Goal: Information Seeking & Learning: Learn about a topic

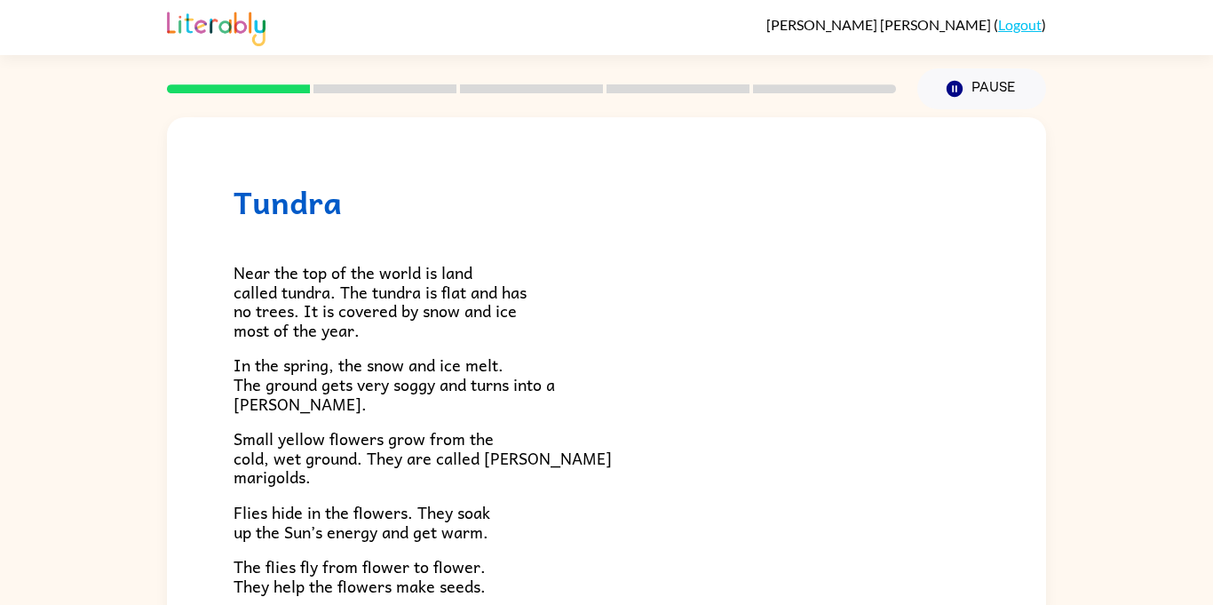
click at [931, 117] on div "Tundra Near the top of the world is land called tundra. The tundra is flat and …" at bounding box center [606, 507] width 879 height 780
click at [938, 99] on button "Pause Pause" at bounding box center [981, 88] width 129 height 41
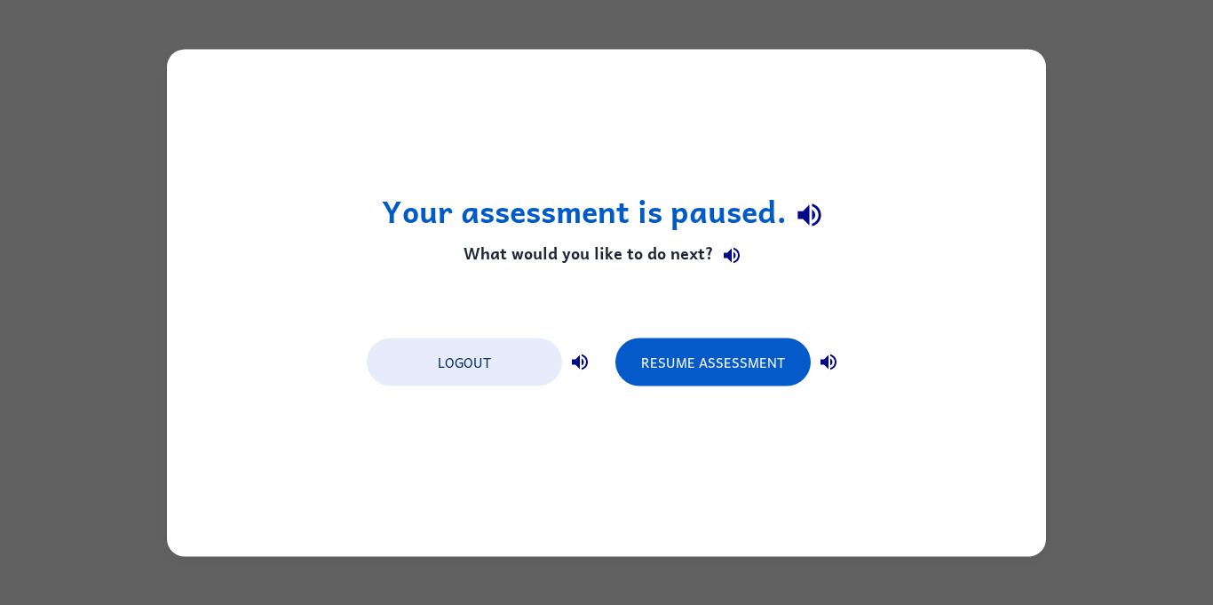
click at [816, 223] on icon "button" at bounding box center [808, 215] width 23 height 23
click at [810, 226] on icon "button" at bounding box center [809, 215] width 31 height 31
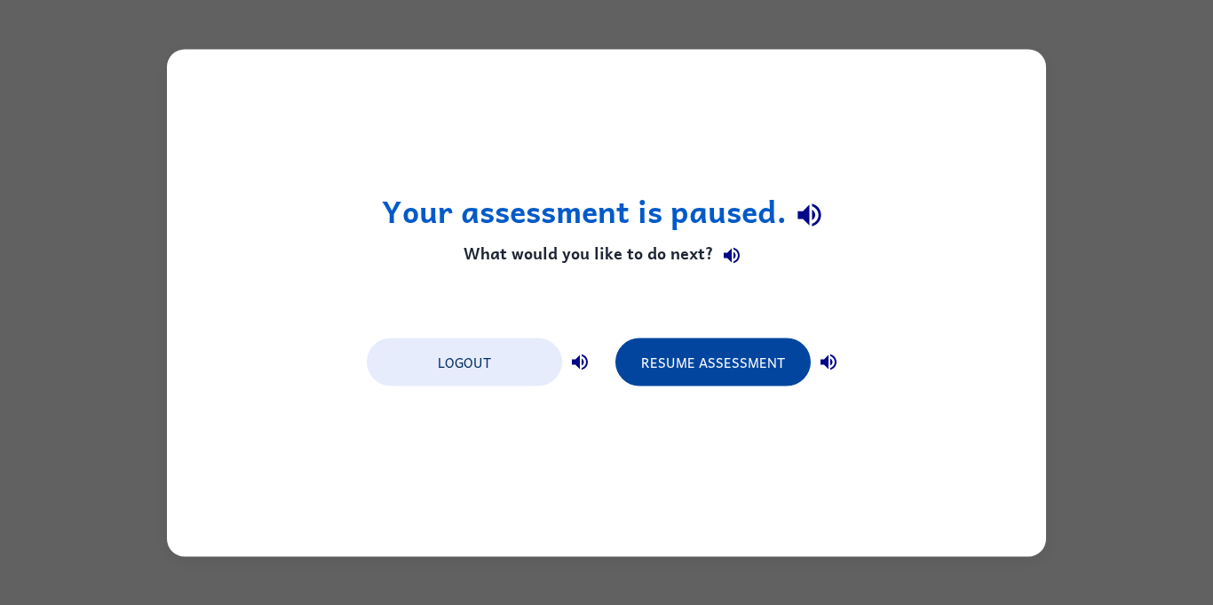
click at [675, 379] on button "Resume Assessment" at bounding box center [712, 361] width 195 height 48
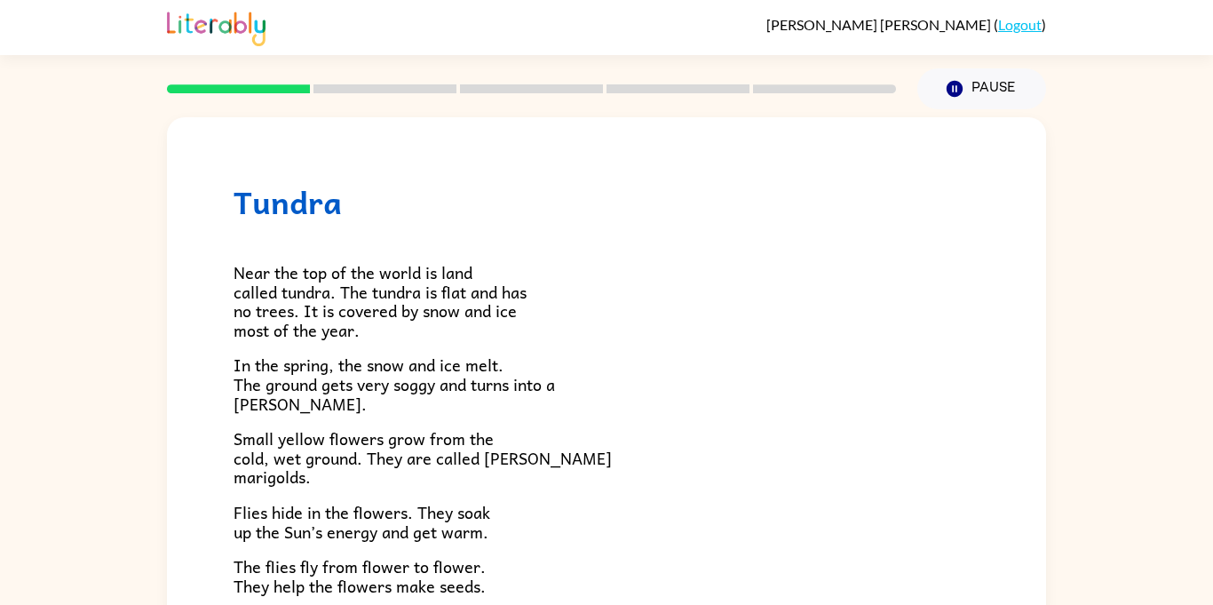
click at [998, 27] on link "Logout" at bounding box center [1020, 24] width 44 height 17
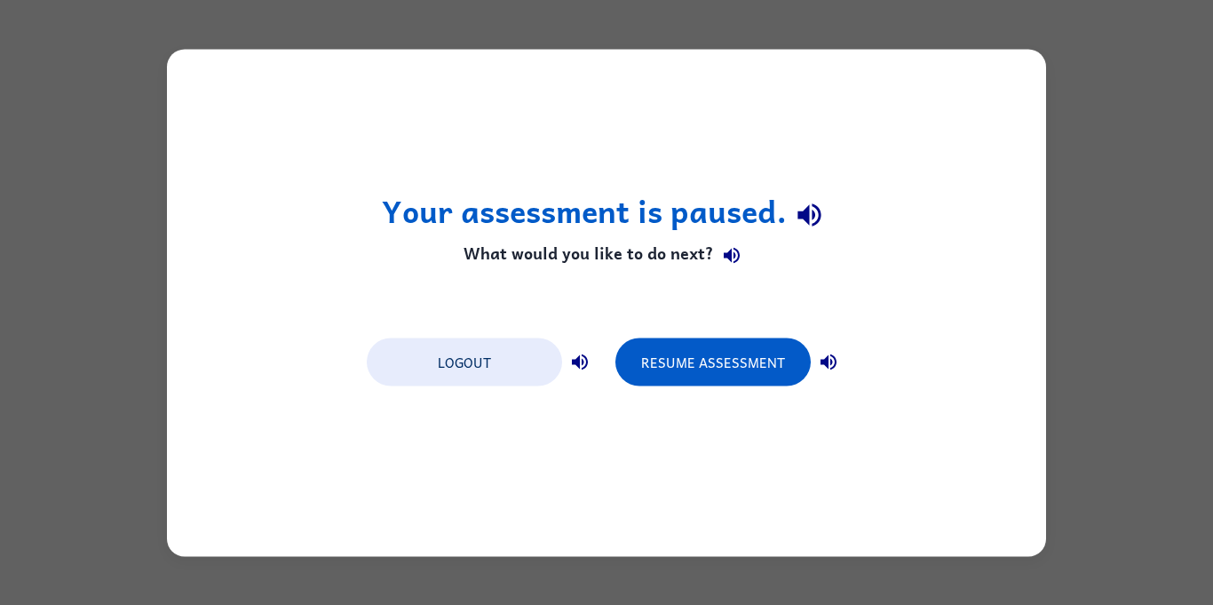
click at [811, 282] on div "Your assessment is paused. What would you like to do next? Logout Resume Assess…" at bounding box center [606, 302] width 879 height 507
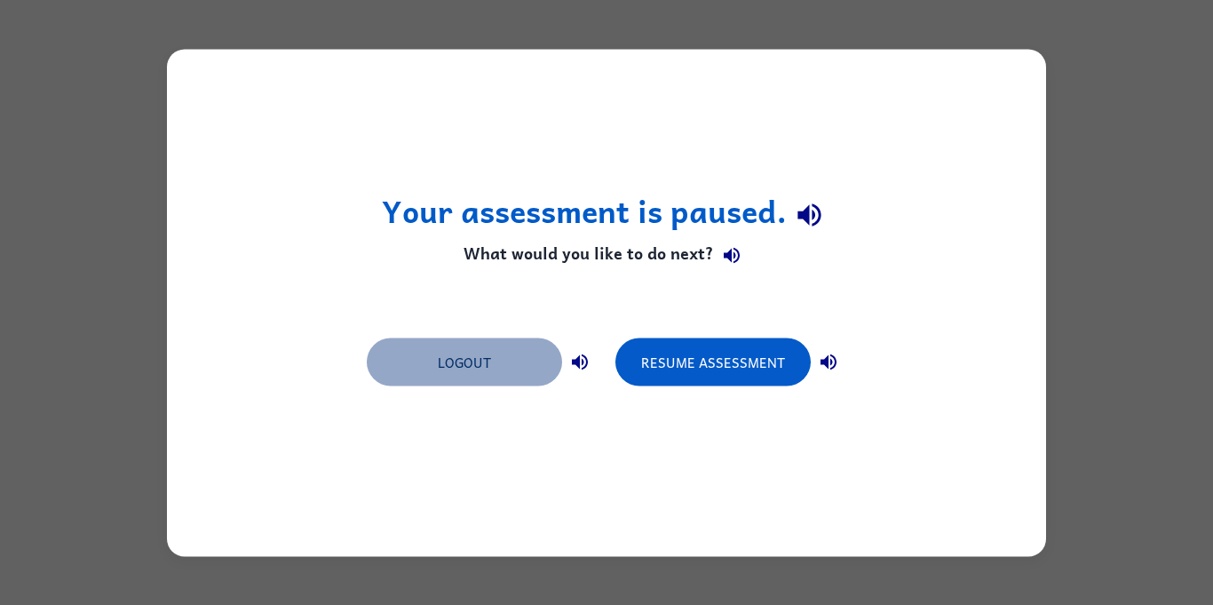
click at [496, 355] on button "Logout" at bounding box center [464, 361] width 195 height 48
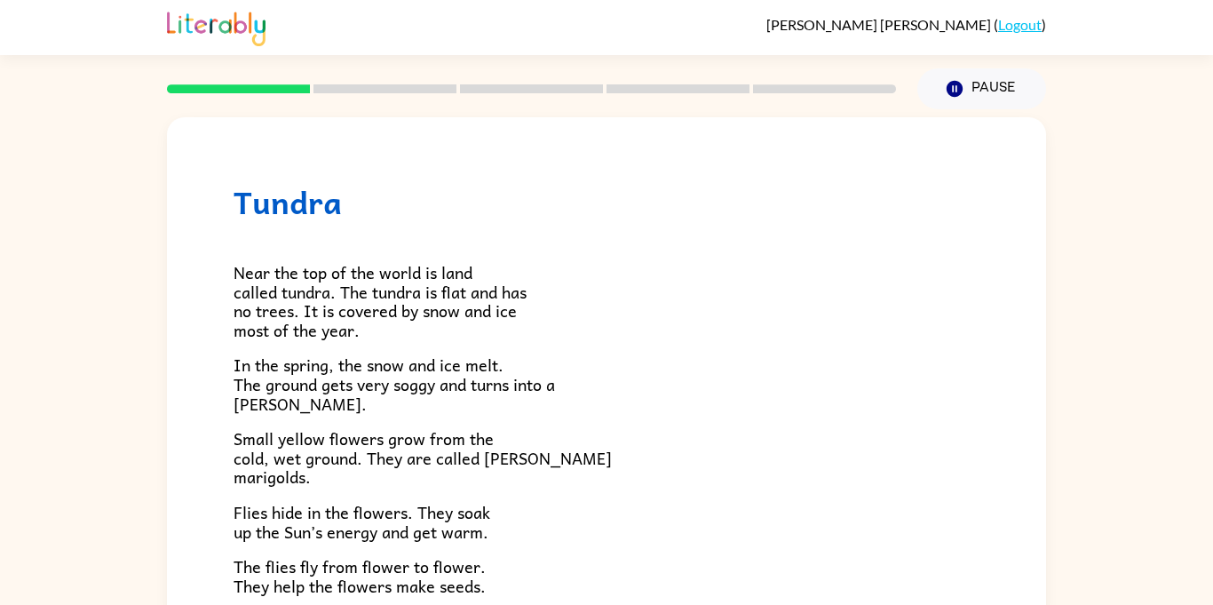
scroll to position [20, 0]
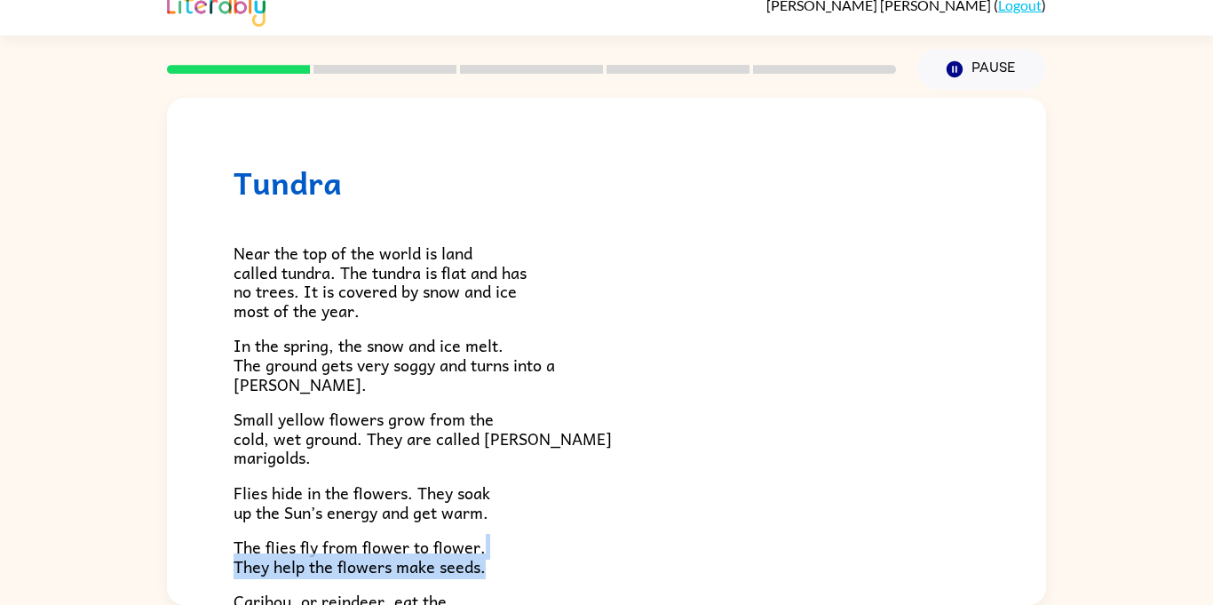
drag, startPoint x: 492, startPoint y: 573, endPoint x: 493, endPoint y: 519, distance: 53.3
click at [493, 519] on div "Near the top of the world is land called tundra. The tundra is flat and has no …" at bounding box center [607, 499] width 746 height 596
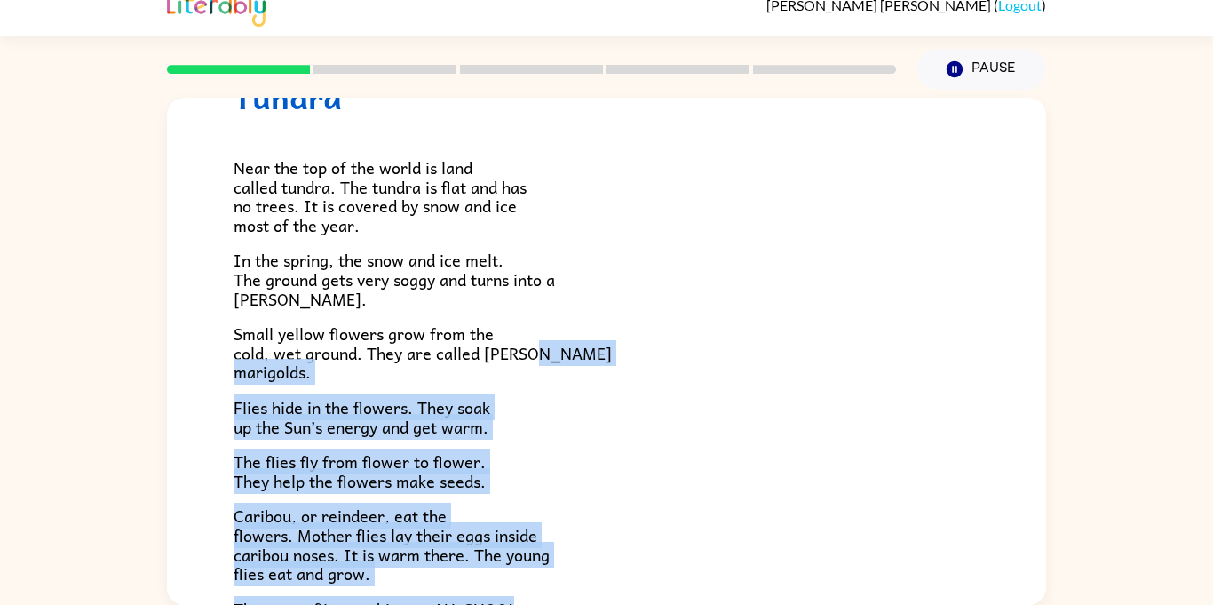
drag, startPoint x: 804, startPoint y: 441, endPoint x: 775, endPoint y: 602, distance: 163.4
click at [775, 602] on div "Near the top of the world is land called tundra. The tundra is flat and has no …" at bounding box center [607, 413] width 746 height 596
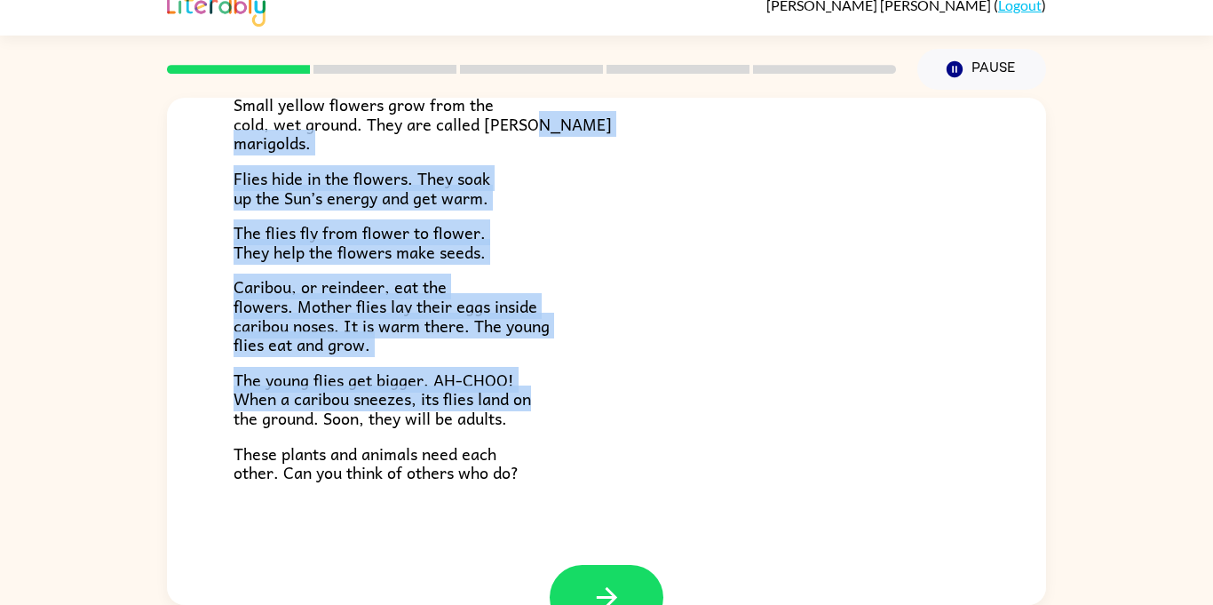
scroll to position [315, 0]
click at [628, 586] on button "button" at bounding box center [607, 596] width 114 height 65
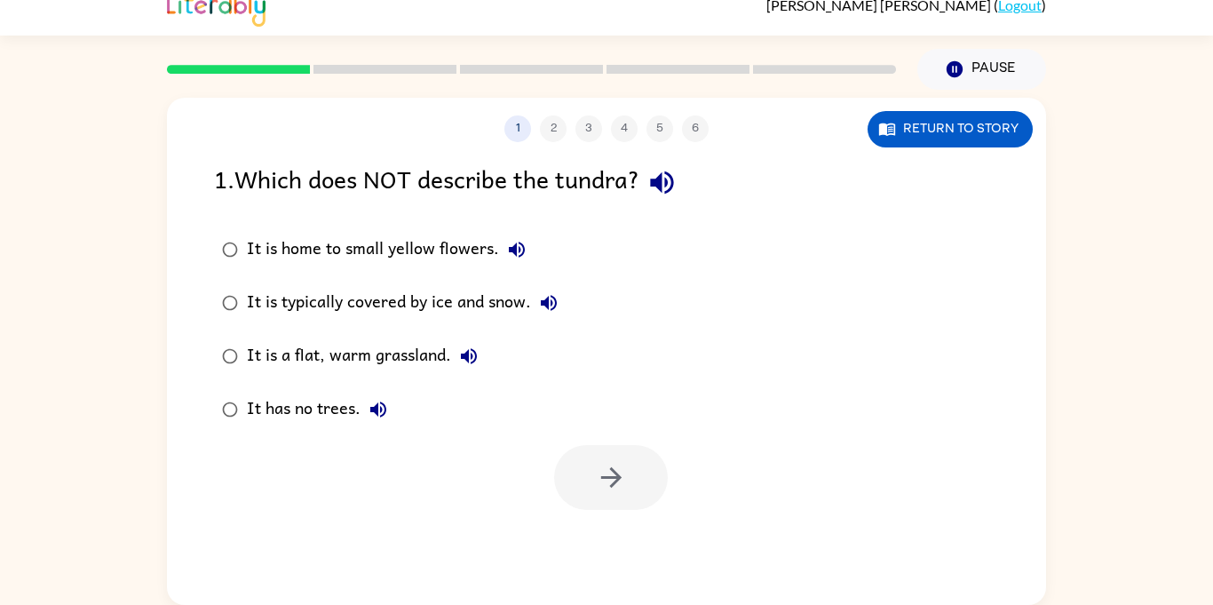
scroll to position [0, 0]
click at [579, 291] on div "It is home to small yellow flowers. It is typically covered by ice and snow. It…" at bounding box center [402, 329] width 376 height 213
click at [664, 182] on icon "button" at bounding box center [661, 182] width 23 height 23
click at [412, 248] on div "It is home to small yellow flowers." at bounding box center [391, 250] width 288 height 36
click at [421, 304] on div "It is typically covered by ice and snow." at bounding box center [407, 303] width 320 height 36
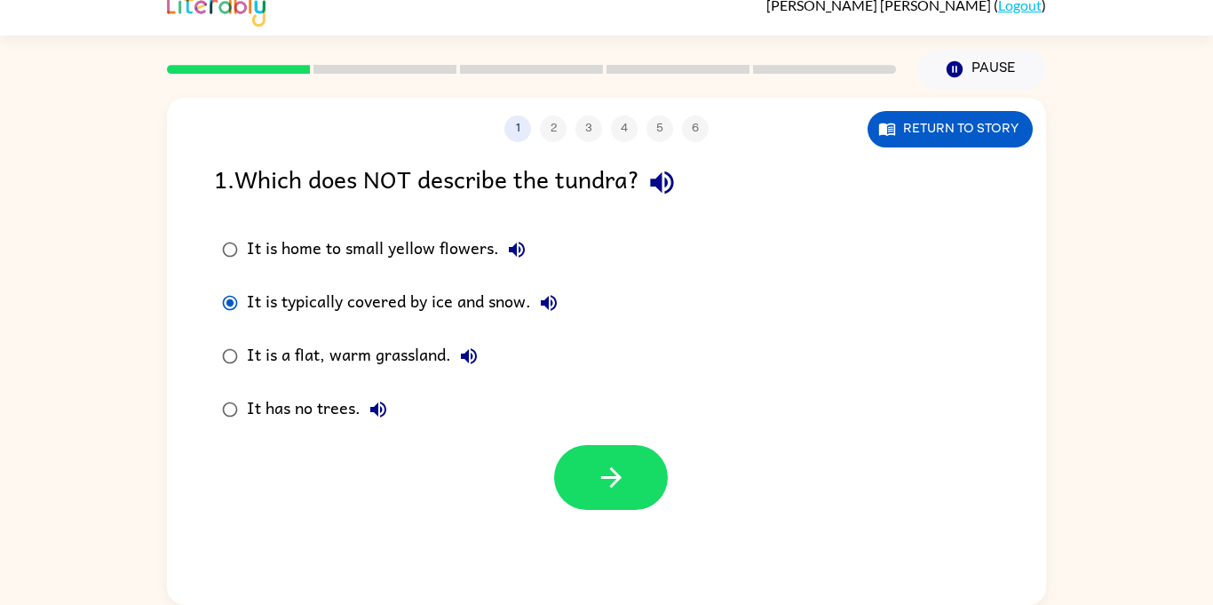
click at [421, 304] on div "It is typically covered by ice and snow." at bounding box center [407, 303] width 320 height 36
click at [489, 368] on label "It is a flat, warm grassland." at bounding box center [389, 355] width 371 height 53
click at [377, 442] on div at bounding box center [606, 473] width 879 height 74
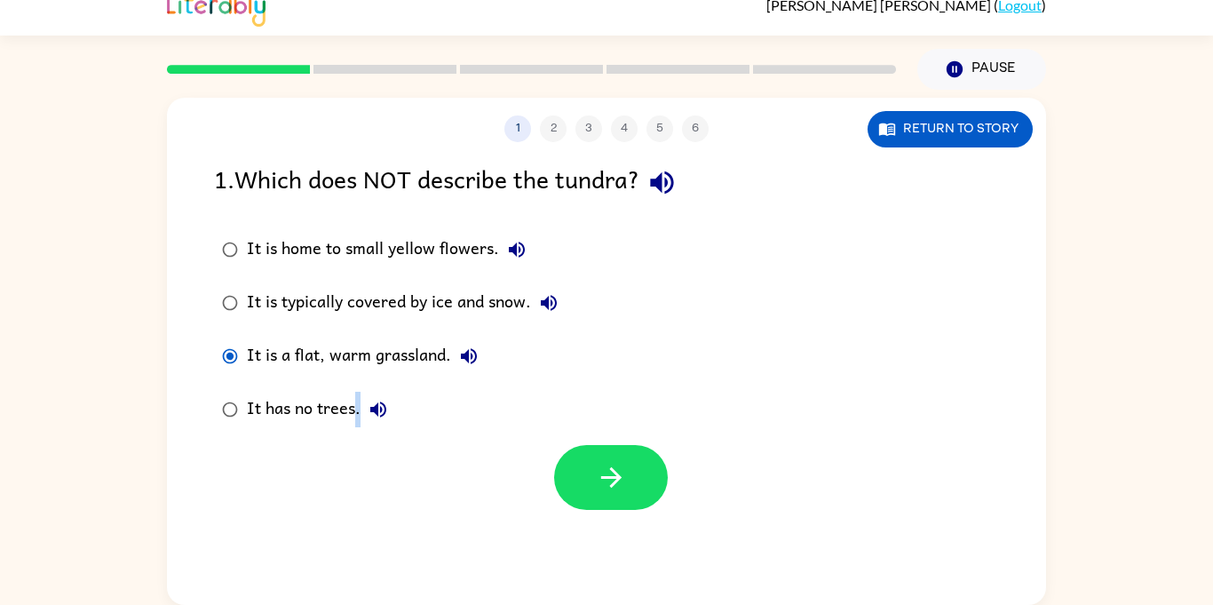
click at [383, 419] on icon "button" at bounding box center [378, 409] width 21 height 21
click at [379, 418] on icon "button" at bounding box center [378, 409] width 21 height 21
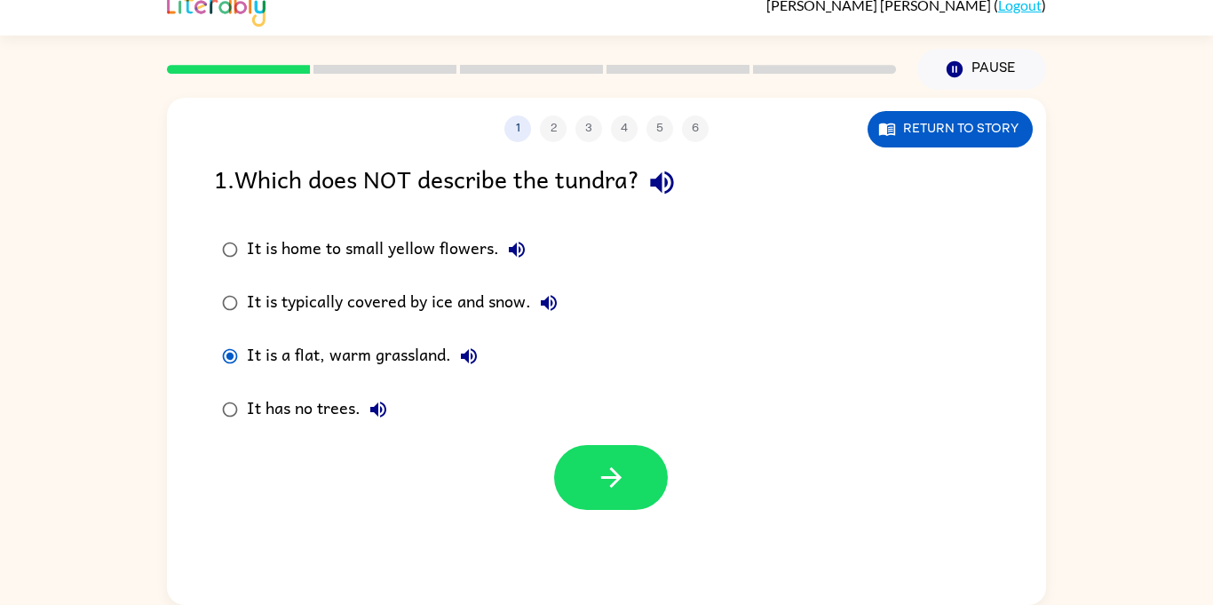
click at [286, 422] on div "It has no trees." at bounding box center [321, 410] width 149 height 36
click at [612, 495] on button "button" at bounding box center [611, 477] width 114 height 65
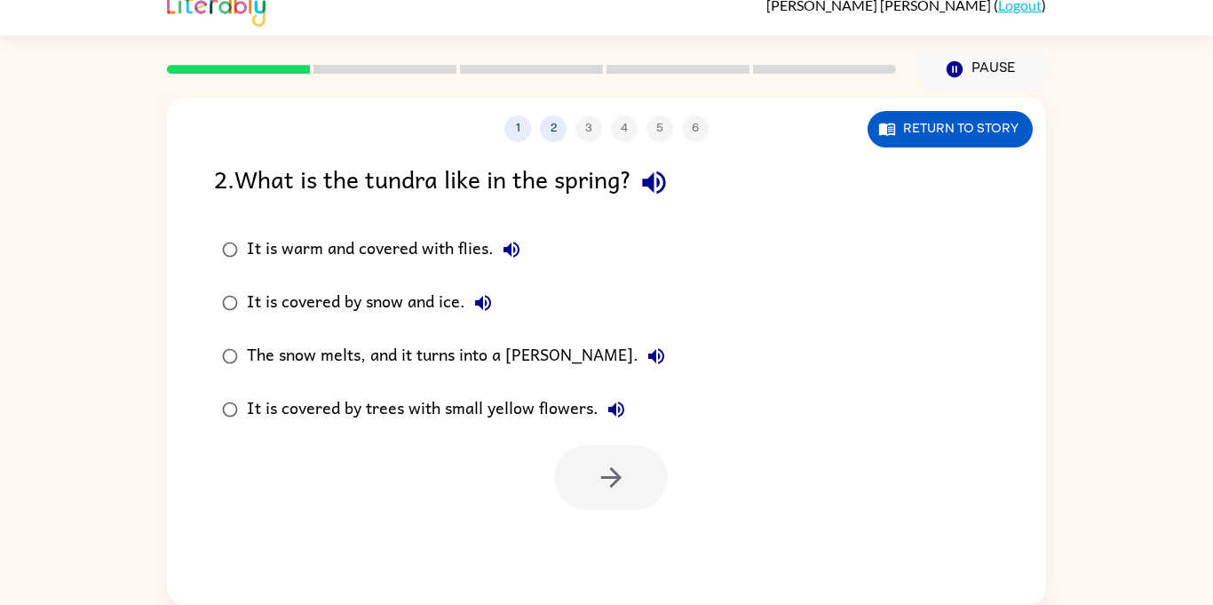
click at [665, 182] on icon "button" at bounding box center [653, 182] width 23 height 23
click at [638, 354] on button "The snow melts, and it turns into a marsh." at bounding box center [656, 356] width 36 height 36
click at [376, 286] on div "It is covered by snow and ice." at bounding box center [374, 303] width 254 height 36
click at [433, 234] on div "It is warm and covered with flies." at bounding box center [388, 250] width 282 height 36
click at [623, 472] on icon "button" at bounding box center [611, 477] width 31 height 31
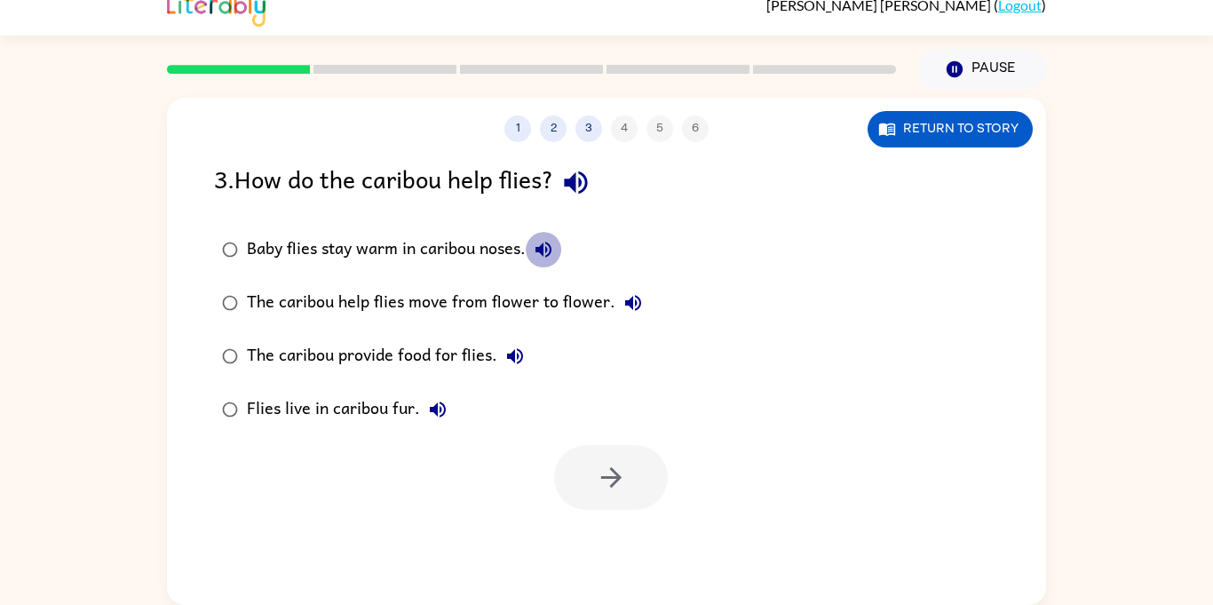
click at [559, 249] on button "Baby flies stay warm in caribou noses." at bounding box center [544, 250] width 36 height 36
click at [589, 297] on div "The caribou help flies move from flower to flower." at bounding box center [449, 303] width 404 height 36
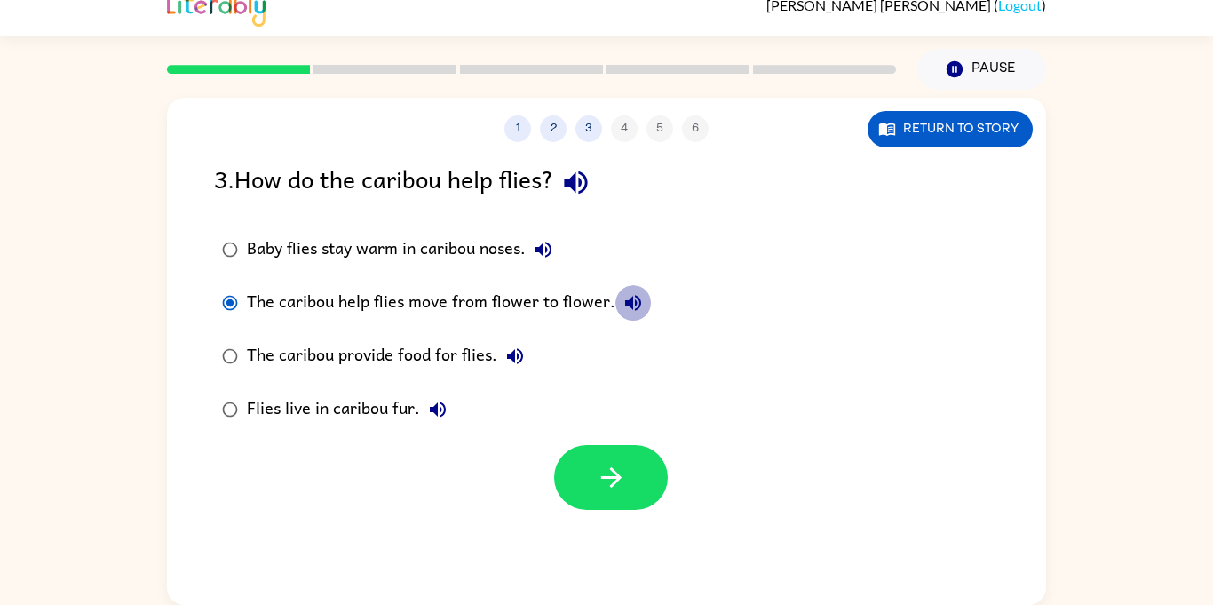
click at [638, 288] on button "The caribou help flies move from flower to flower." at bounding box center [633, 303] width 36 height 36
click at [457, 368] on div "The caribou provide food for flies." at bounding box center [390, 356] width 286 height 36
click at [421, 411] on button "Flies live in caribou fur." at bounding box center [438, 410] width 36 height 36
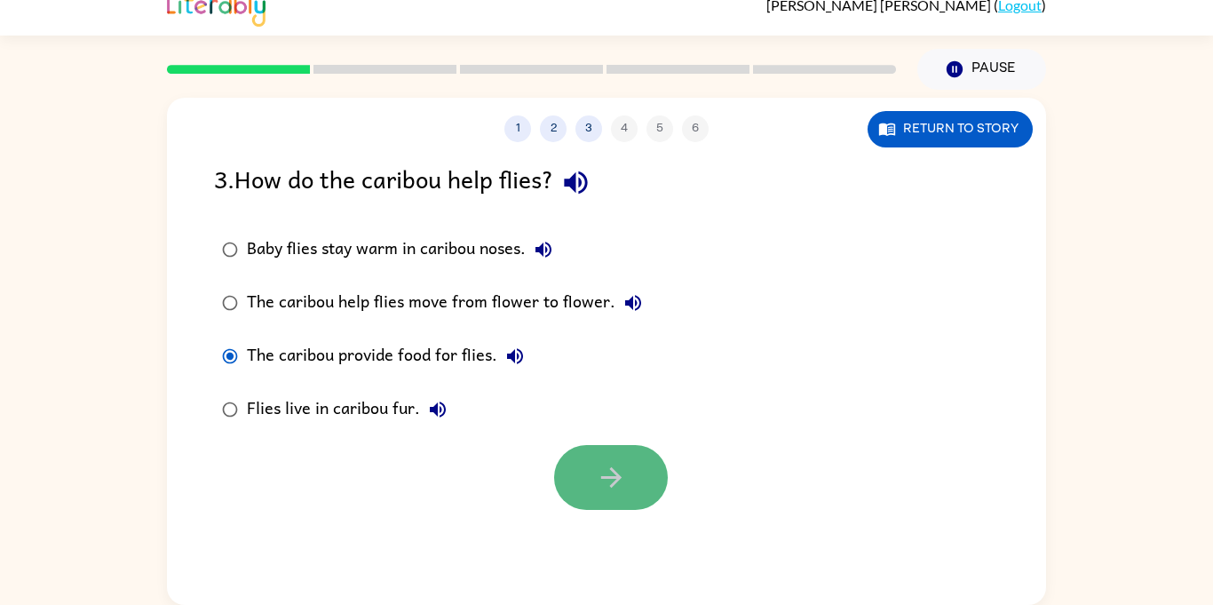
click at [601, 499] on button "button" at bounding box center [611, 477] width 114 height 65
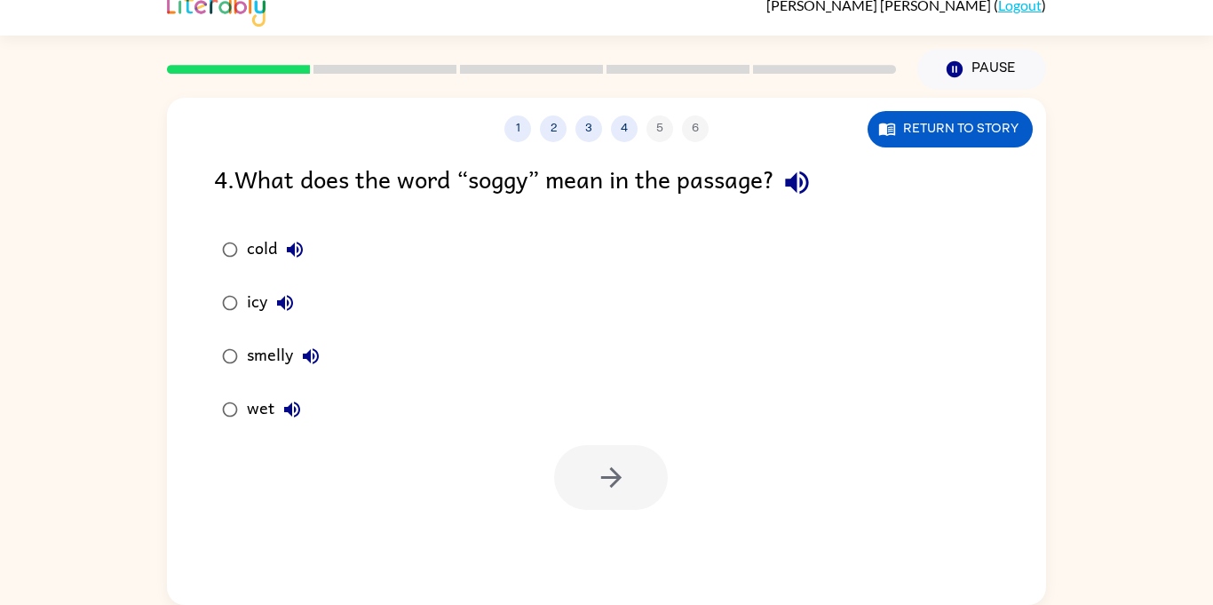
click at [807, 190] on icon "button" at bounding box center [796, 182] width 31 height 31
click at [262, 413] on div "wet" at bounding box center [278, 410] width 63 height 36
click at [572, 470] on button "button" at bounding box center [611, 477] width 114 height 65
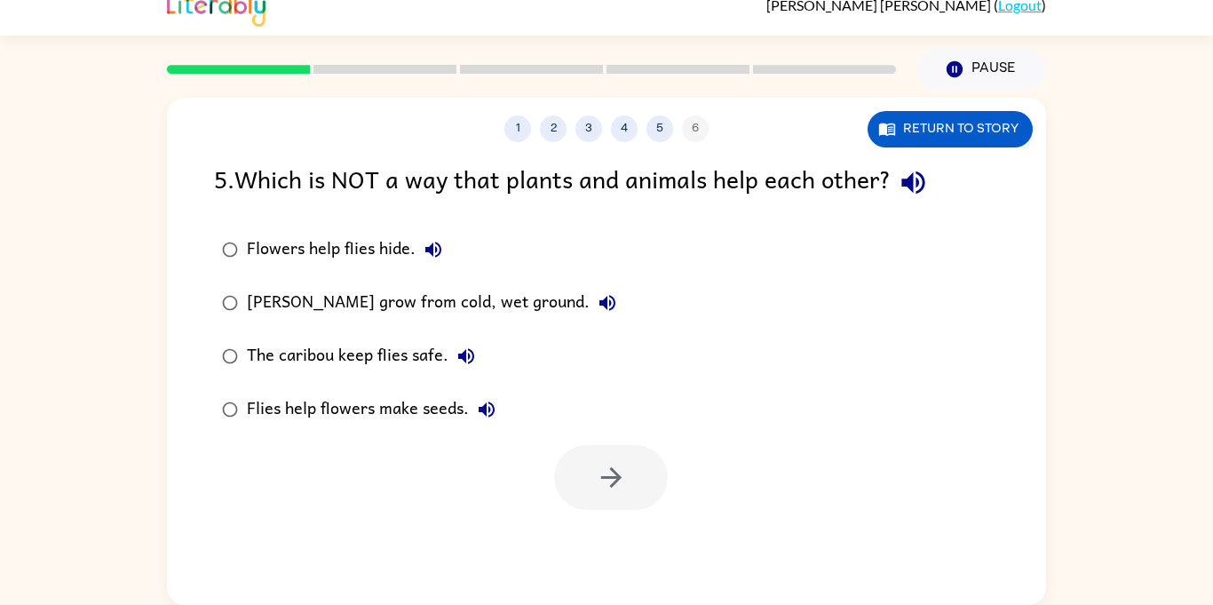
click at [914, 192] on icon "button" at bounding box center [913, 182] width 31 height 31
click at [430, 353] on div "The caribou keep flies safe." at bounding box center [365, 356] width 237 height 36
click at [617, 499] on button "button" at bounding box center [611, 477] width 114 height 65
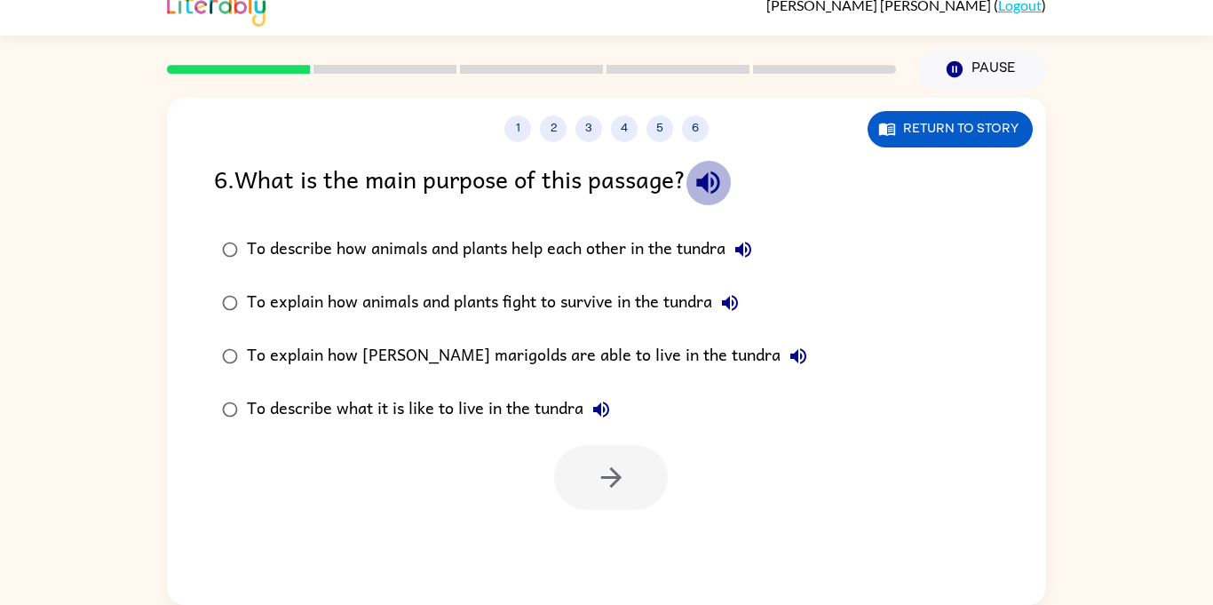
click at [704, 194] on icon "button" at bounding box center [708, 182] width 31 height 31
click at [699, 297] on div "To explain how animals and plants fight to survive in the tundra" at bounding box center [497, 303] width 501 height 36
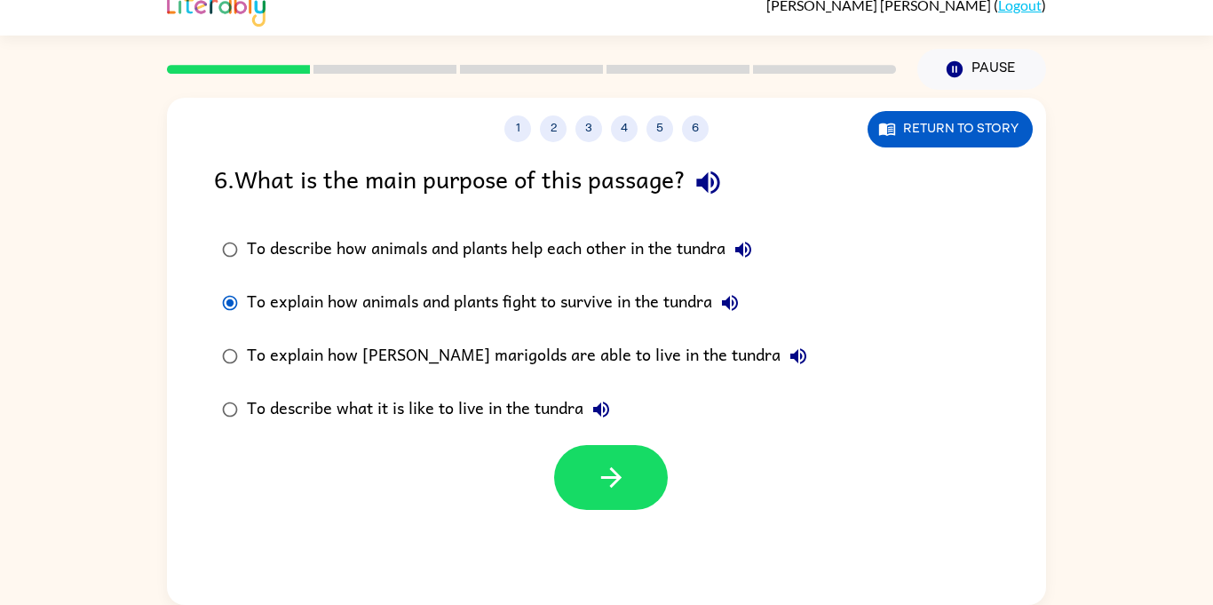
click at [663, 355] on div "To explain how marsh marigolds are able to live in the tundra" at bounding box center [531, 356] width 569 height 36
click at [621, 456] on button "button" at bounding box center [611, 477] width 114 height 65
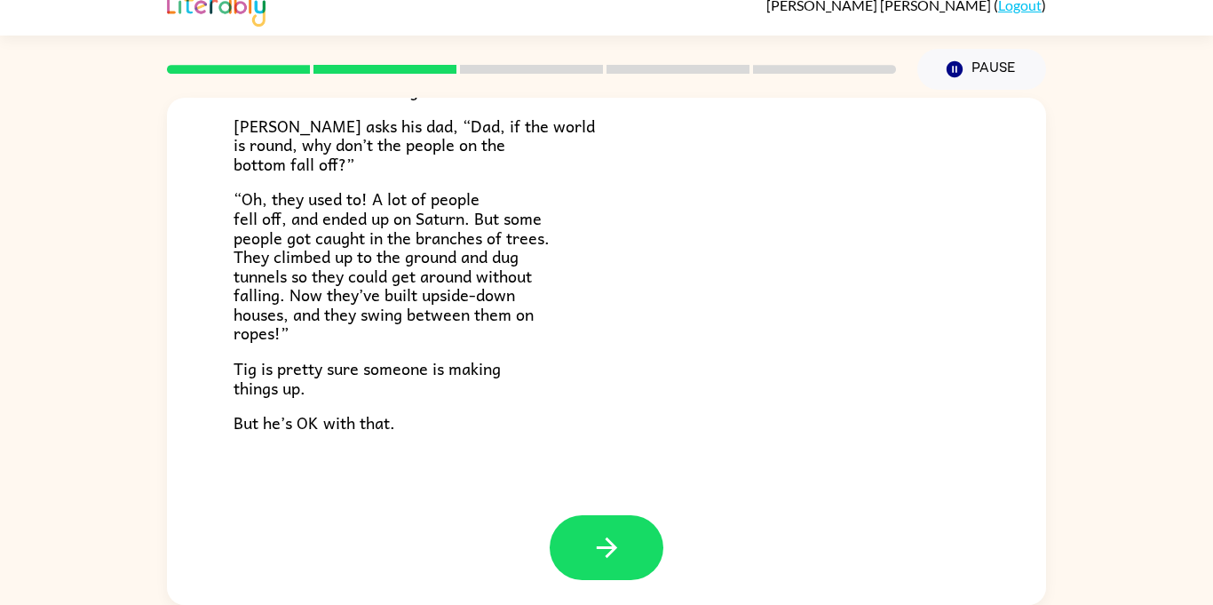
scroll to position [516, 0]
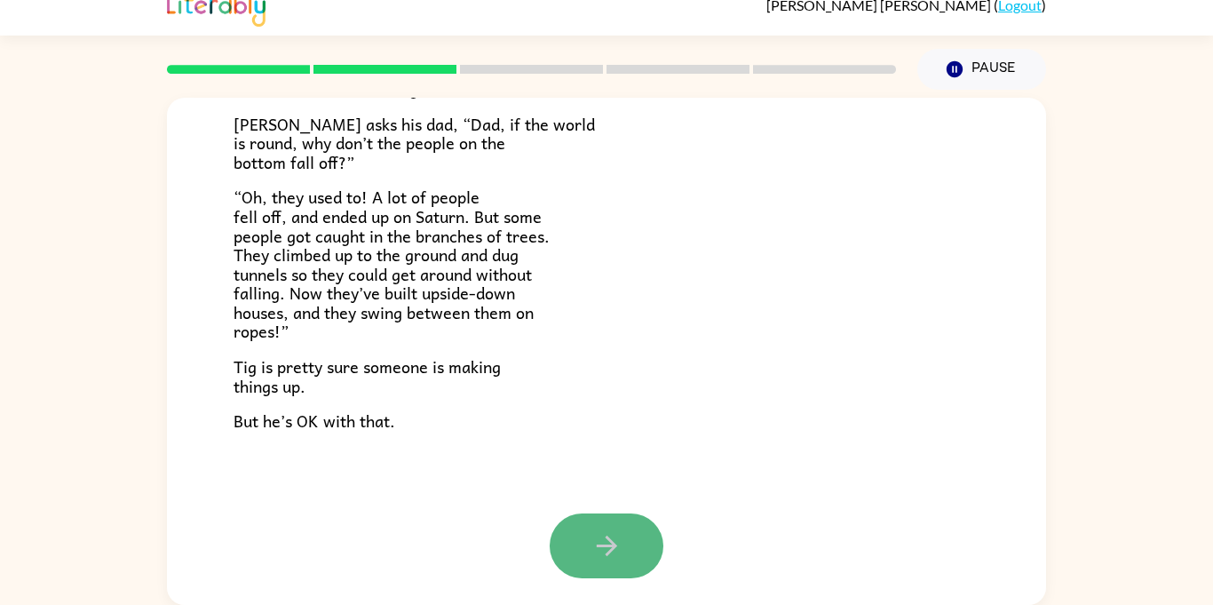
click at [643, 539] on button "button" at bounding box center [607, 545] width 114 height 65
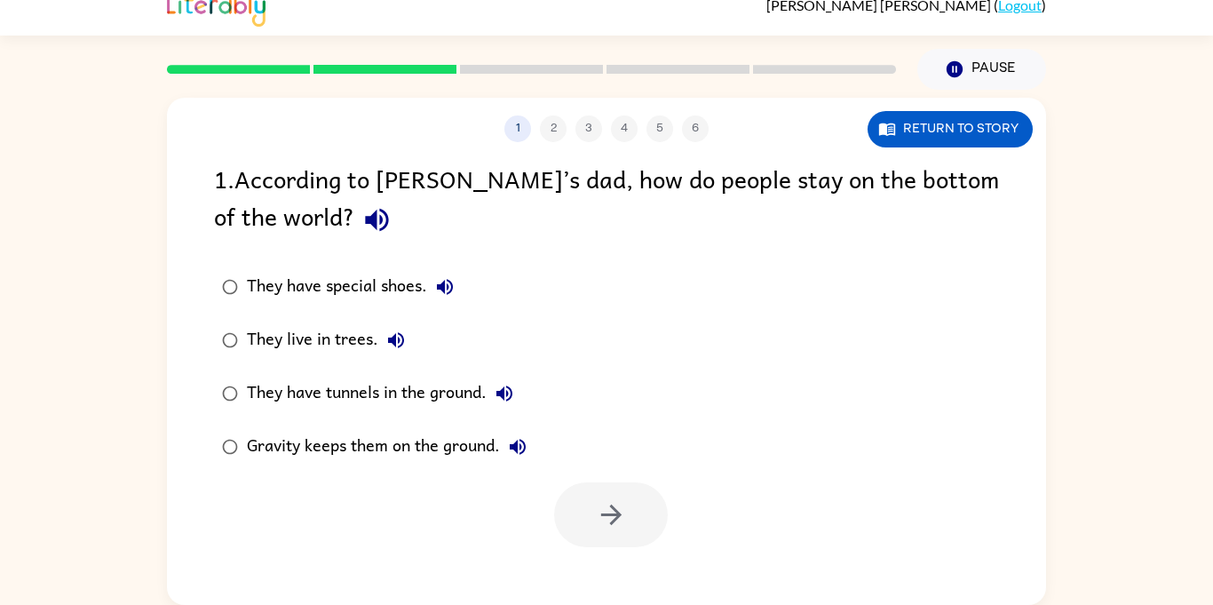
click at [365, 222] on icon "button" at bounding box center [376, 220] width 23 height 23
click at [467, 399] on div "They have tunnels in the ground." at bounding box center [384, 394] width 275 height 36
click at [480, 443] on div "Gravity keeps them on the ground." at bounding box center [391, 447] width 289 height 36
click at [596, 501] on icon "button" at bounding box center [611, 514] width 31 height 31
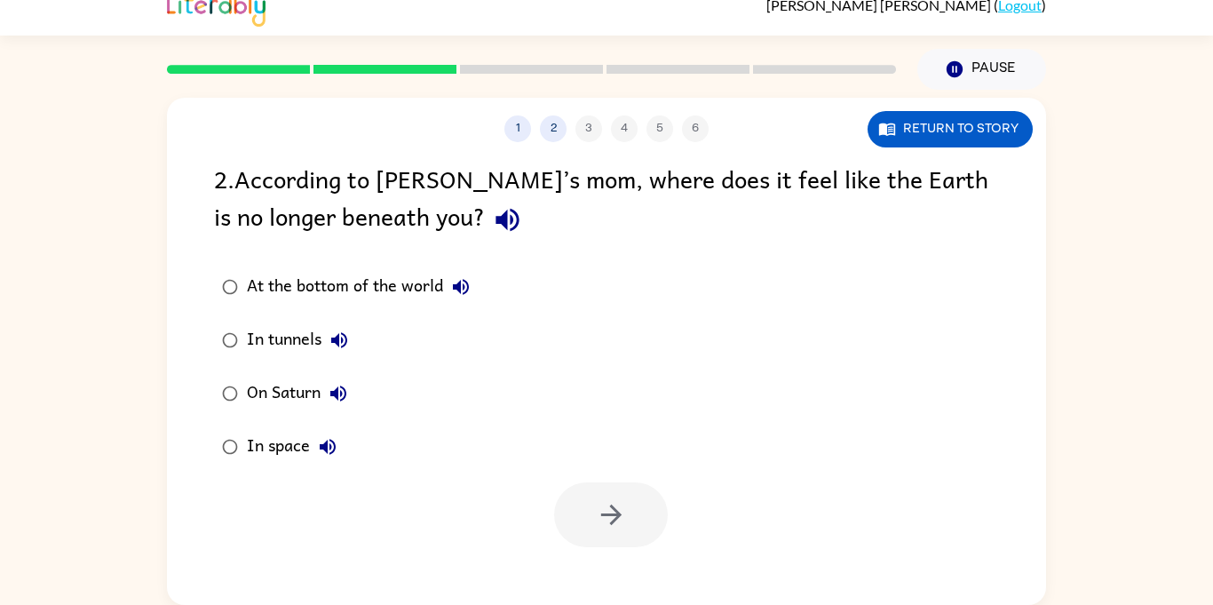
click at [492, 224] on icon "button" at bounding box center [507, 219] width 31 height 31
click at [468, 295] on icon "button" at bounding box center [460, 286] width 21 height 21
click at [371, 304] on div "At the bottom of the world" at bounding box center [363, 287] width 232 height 36
click at [616, 499] on icon "button" at bounding box center [611, 514] width 31 height 31
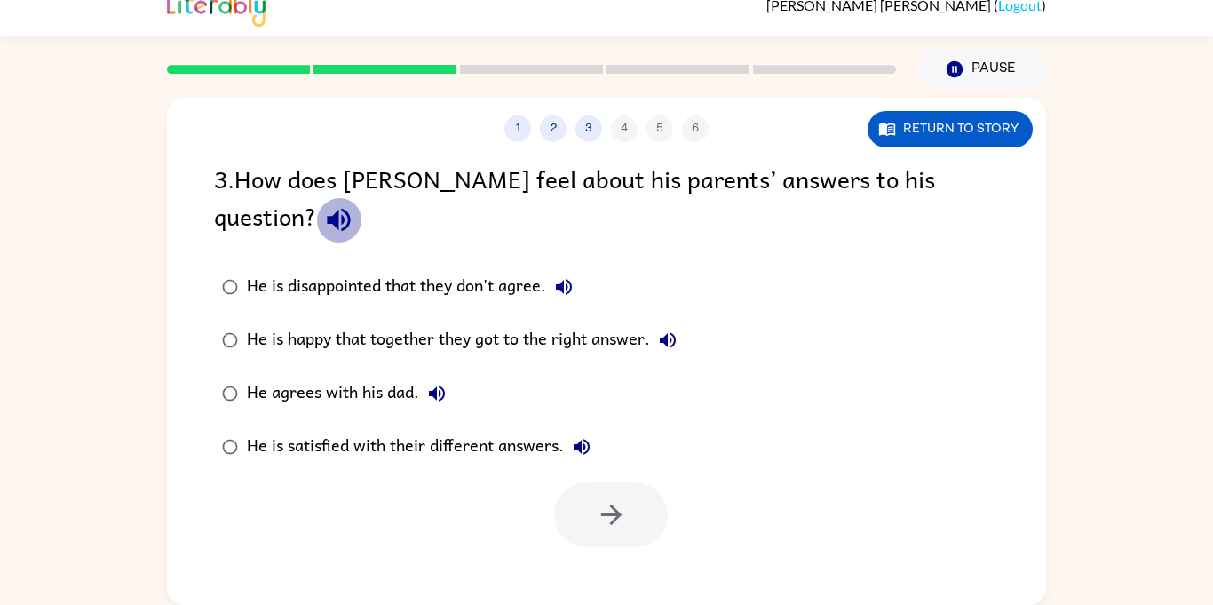
click at [350, 209] on icon "button" at bounding box center [338, 220] width 23 height 23
click at [569, 322] on div "He is happy that together they got to the right answer." at bounding box center [466, 340] width 439 height 36
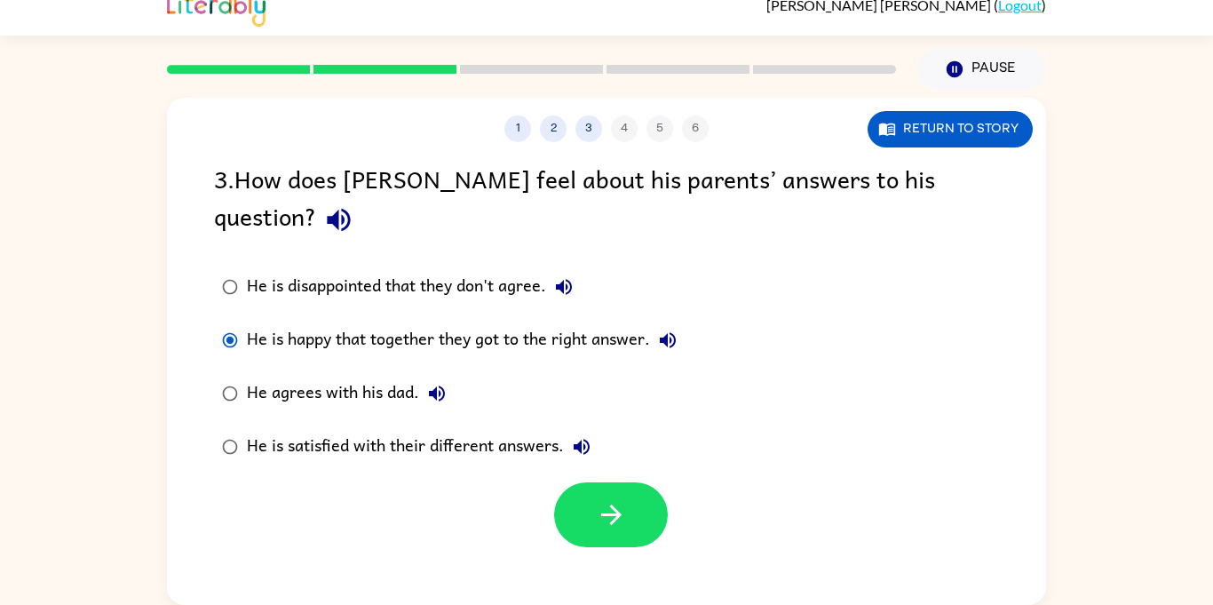
click at [381, 376] on div "He agrees with his dad." at bounding box center [351, 394] width 208 height 36
click at [606, 499] on icon "button" at bounding box center [611, 514] width 31 height 31
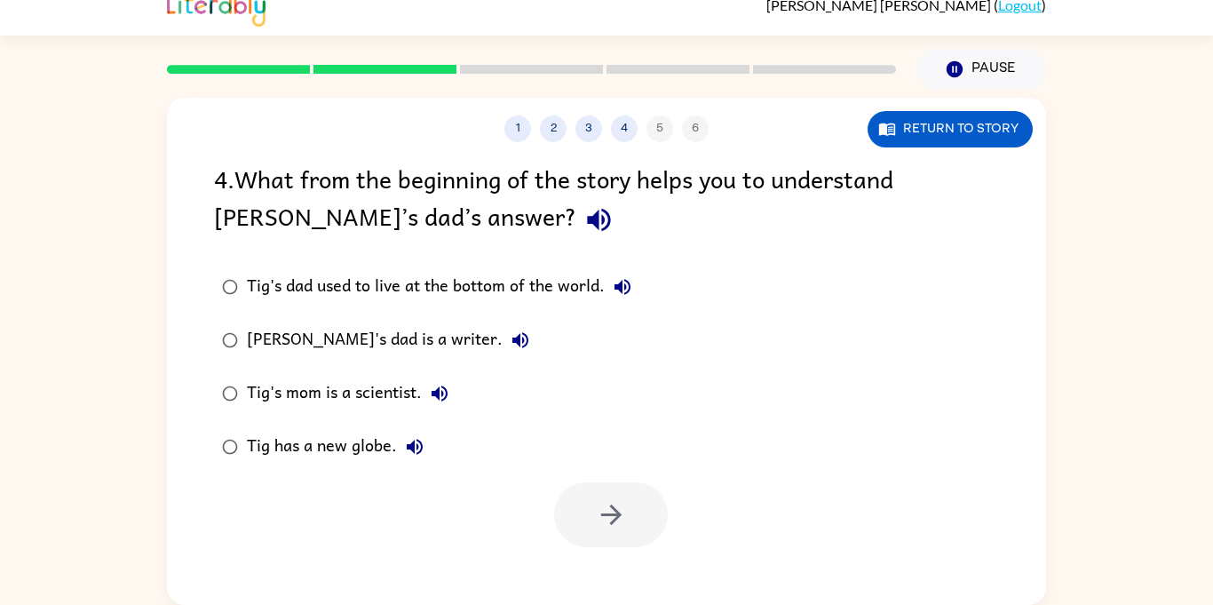
click at [587, 217] on icon "button" at bounding box center [598, 220] width 23 height 23
click at [392, 442] on div "Tig has a new globe." at bounding box center [340, 447] width 186 height 36
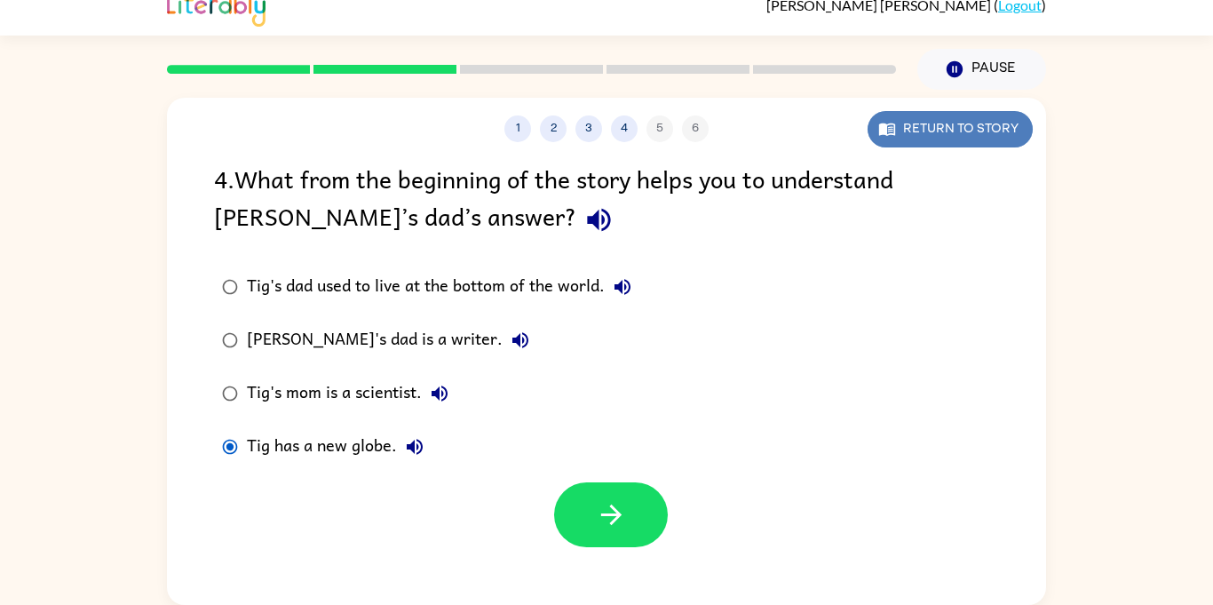
click at [886, 126] on icon "button" at bounding box center [887, 129] width 16 height 12
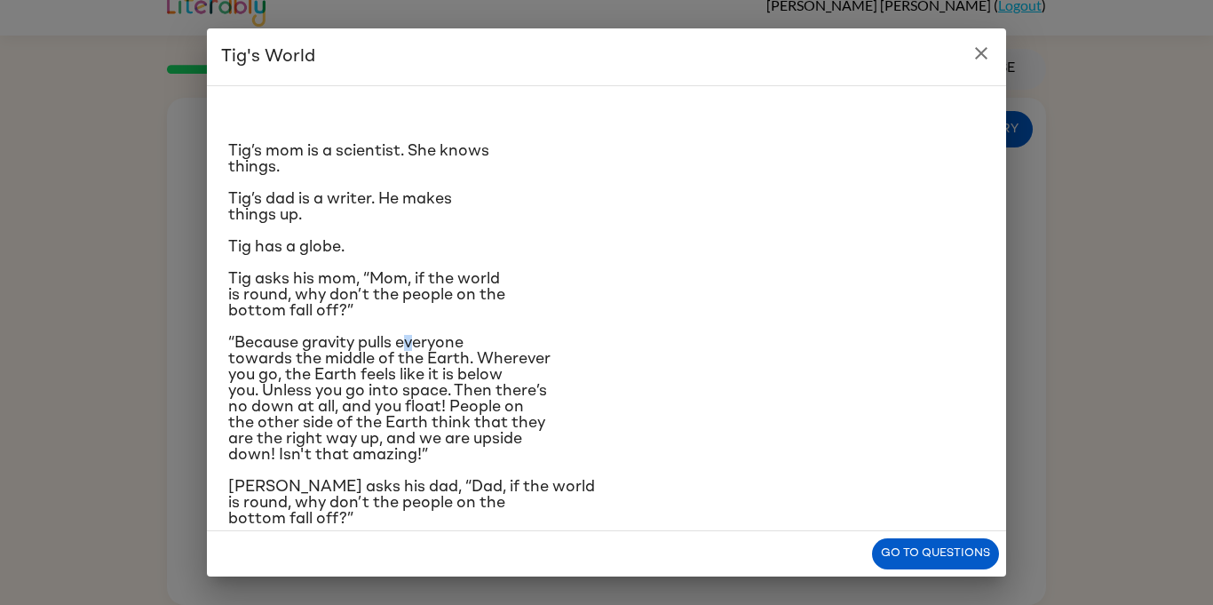
drag, startPoint x: 411, startPoint y: 329, endPoint x: 421, endPoint y: 326, distance: 10.1
click at [421, 326] on div "Tig’s mom is a scientist. She knows things. Tig’s dad is a writer. He makes thi…" at bounding box center [606, 425] width 756 height 650
click at [986, 52] on icon "close" at bounding box center [980, 53] width 21 height 21
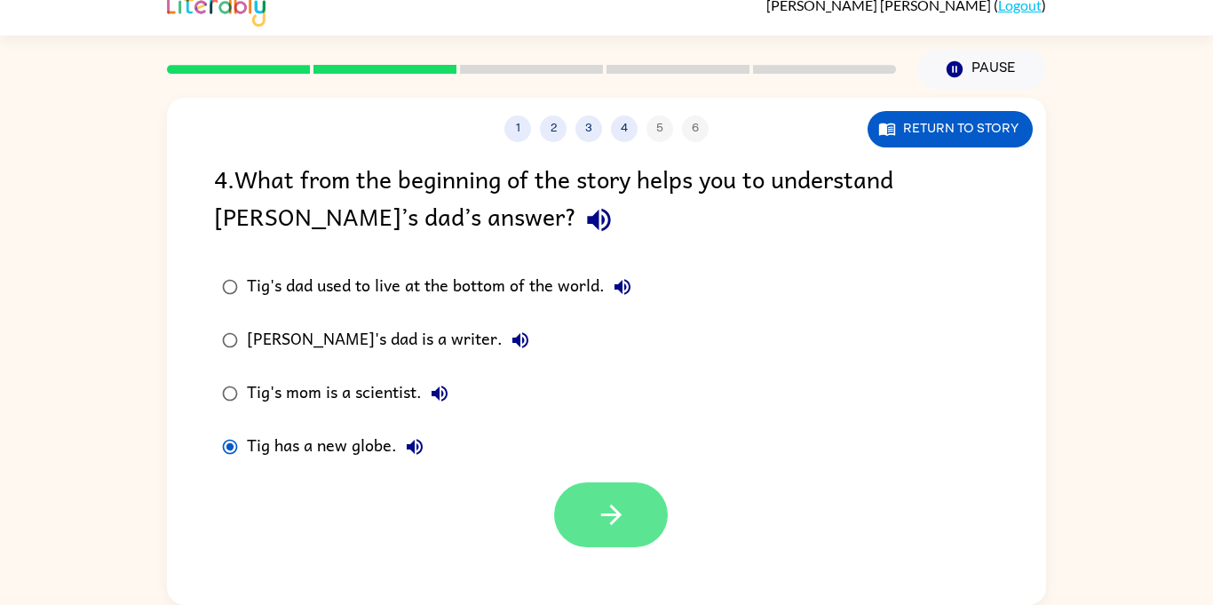
click at [632, 526] on button "button" at bounding box center [611, 514] width 114 height 65
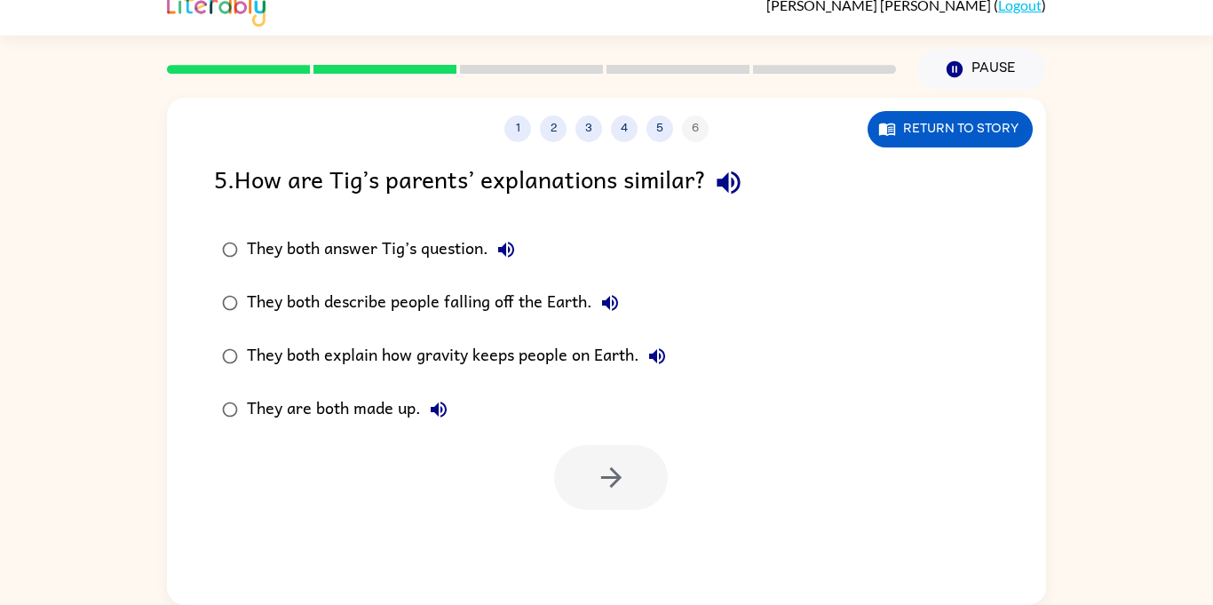
click at [709, 186] on div "5 . How are Tig’s parents’ explanations similar?" at bounding box center [606, 182] width 785 height 45
click at [733, 185] on icon "button" at bounding box center [727, 182] width 23 height 23
click at [438, 362] on div "They both explain how gravity keeps people on Earth." at bounding box center [461, 356] width 428 height 36
click at [634, 490] on button "button" at bounding box center [611, 477] width 114 height 65
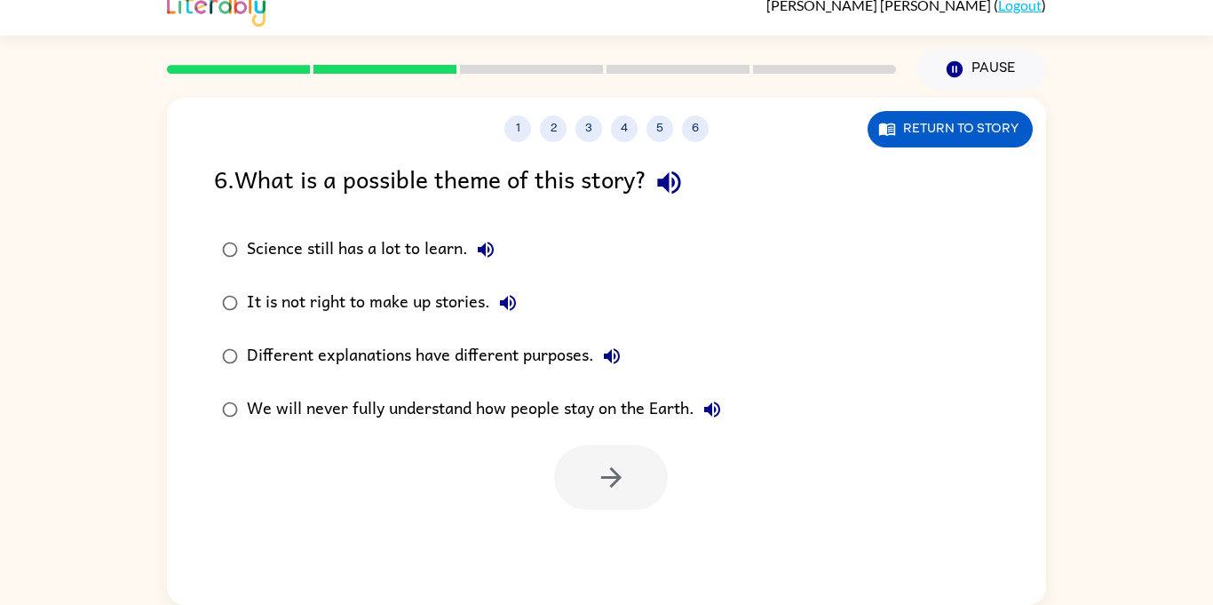
click at [680, 181] on icon "button" at bounding box center [668, 182] width 23 height 23
click at [474, 253] on button "Science still has a lot to learn." at bounding box center [486, 250] width 36 height 36
click at [428, 249] on div "Science still has a lot to learn." at bounding box center [375, 250] width 257 height 36
click at [489, 305] on div "It is not right to make up stories." at bounding box center [386, 303] width 279 height 36
click at [510, 349] on div "Different explanations have different purposes." at bounding box center [438, 356] width 383 height 36
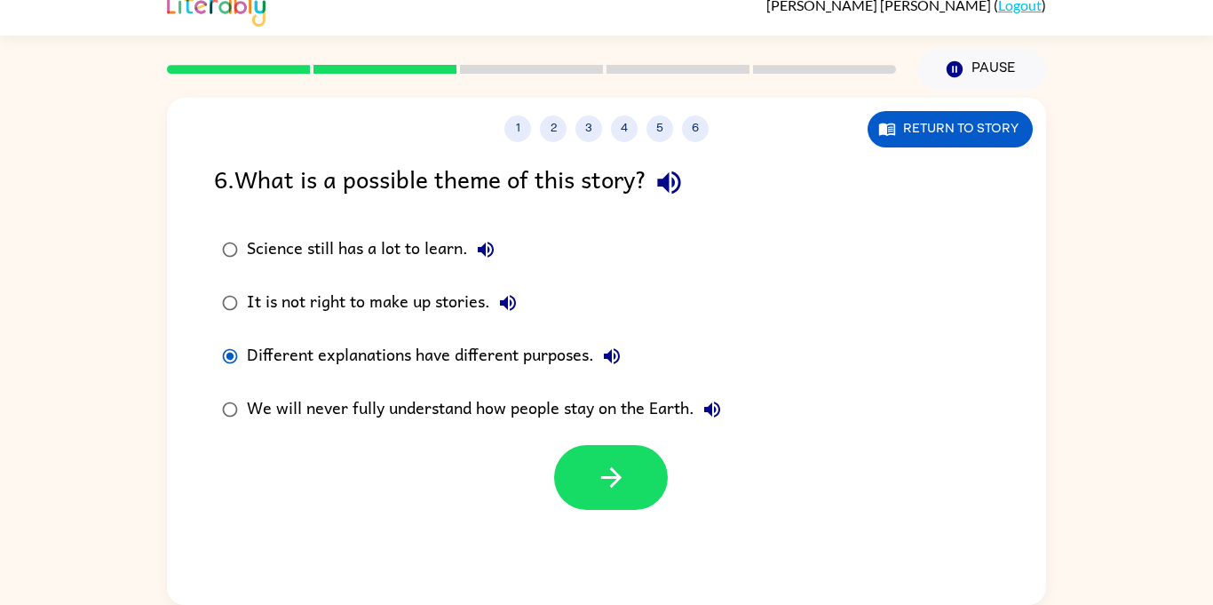
click at [526, 392] on div "We will never fully understand how people stay on the Earth." at bounding box center [488, 410] width 483 height 36
click at [554, 411] on div "We will never fully understand how people stay on the Earth." at bounding box center [488, 410] width 483 height 36
click at [623, 502] on button "button" at bounding box center [611, 477] width 114 height 65
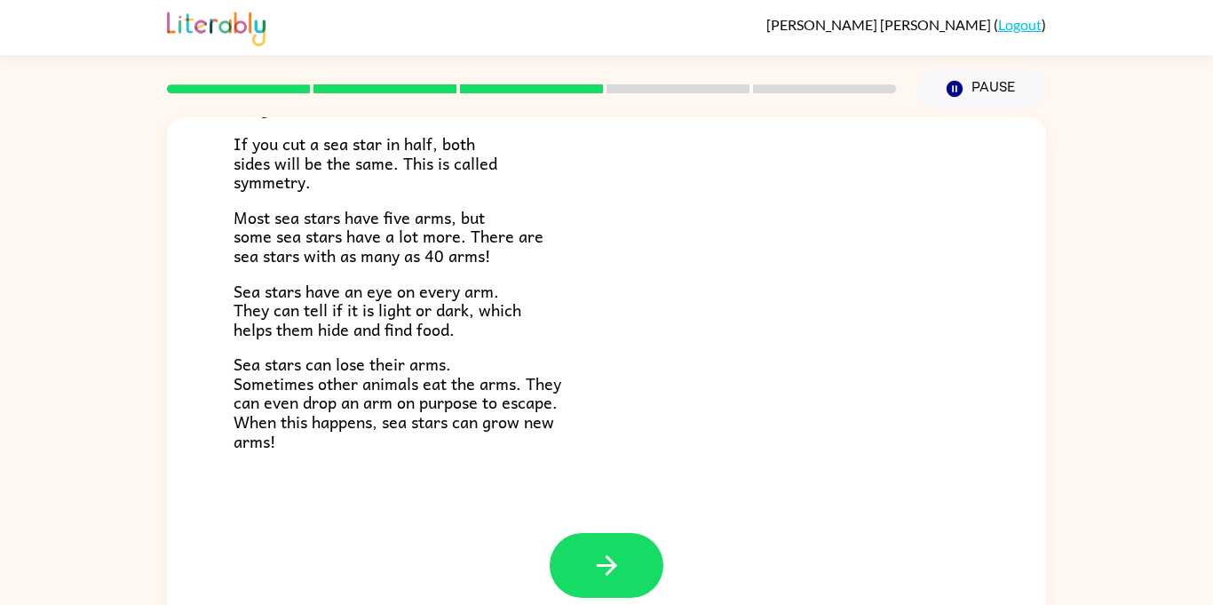
scroll to position [20, 0]
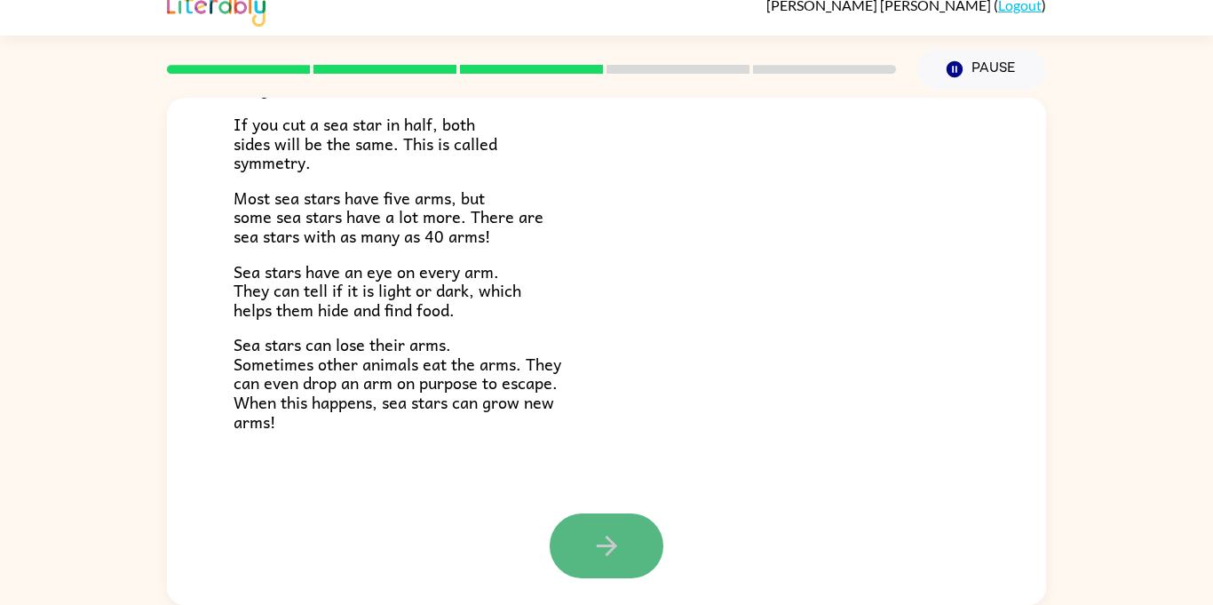
click at [599, 558] on icon "button" at bounding box center [606, 545] width 31 height 31
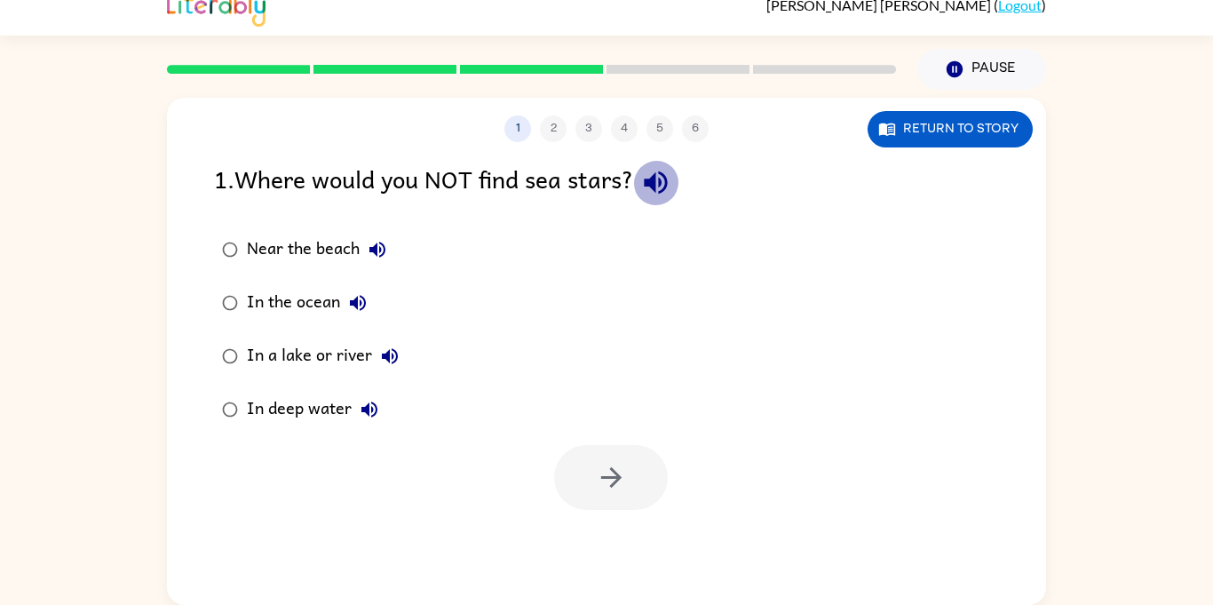
click at [671, 192] on icon "button" at bounding box center [655, 182] width 31 height 31
click at [313, 360] on div "In a lake or river" at bounding box center [327, 356] width 161 height 36
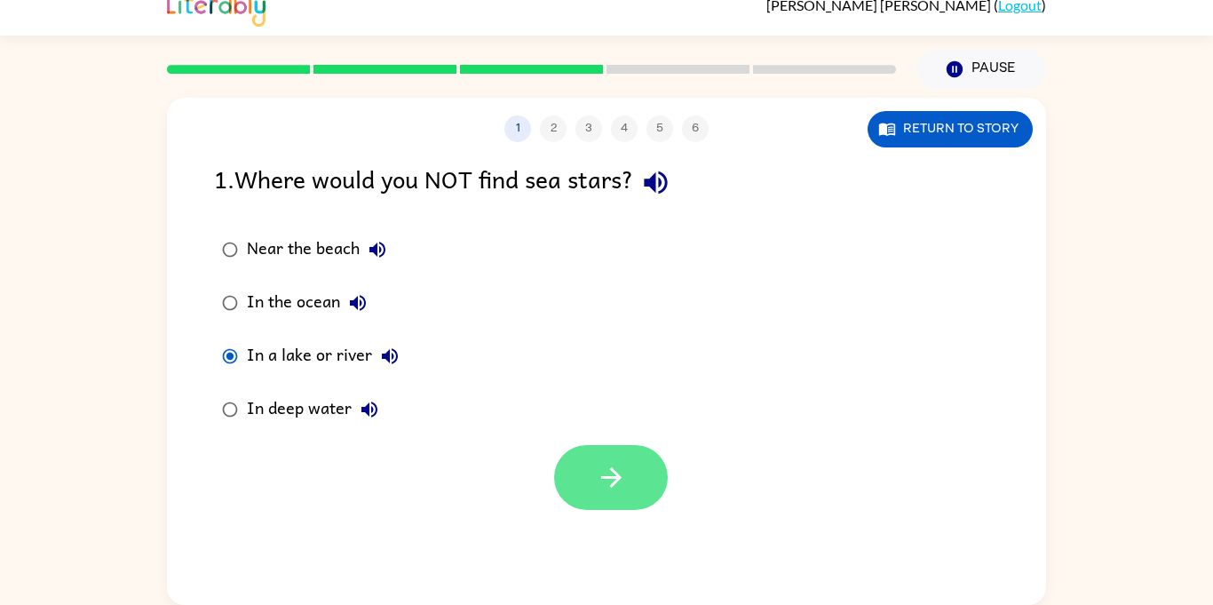
click at [560, 482] on button "button" at bounding box center [611, 477] width 114 height 65
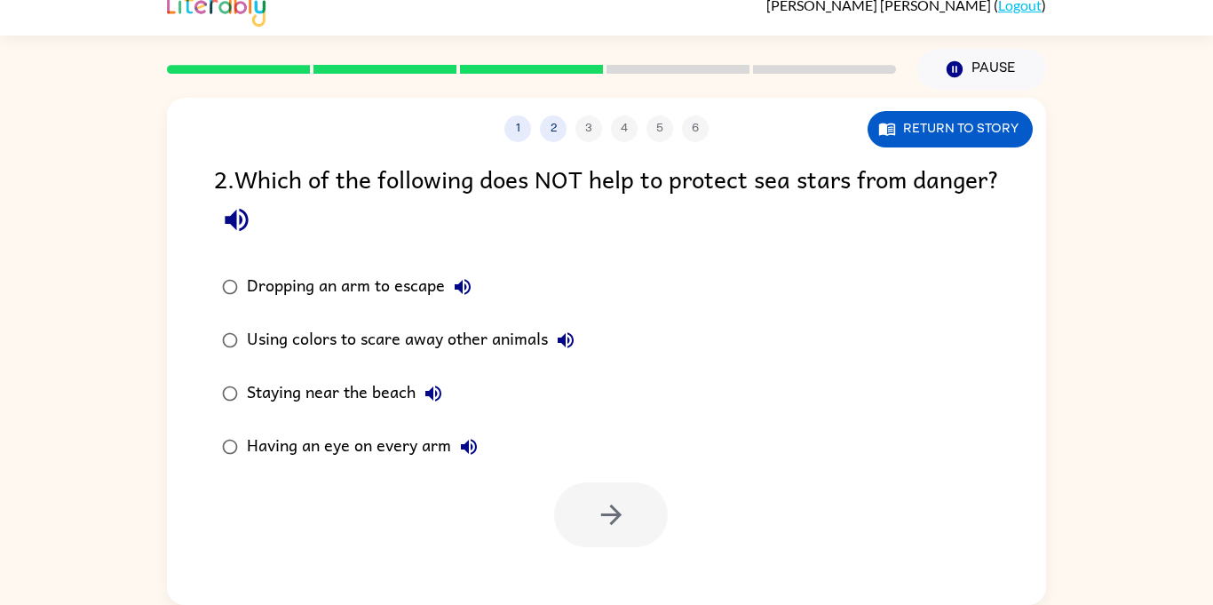
click at [259, 224] on button "button" at bounding box center [236, 219] width 45 height 45
click at [375, 451] on div "Having an eye on every arm" at bounding box center [367, 447] width 240 height 36
click at [376, 425] on label "Having an eye on every arm" at bounding box center [398, 446] width 388 height 53
click at [367, 408] on div "Staying near the beach" at bounding box center [349, 394] width 204 height 36
click at [632, 537] on button "button" at bounding box center [611, 514] width 114 height 65
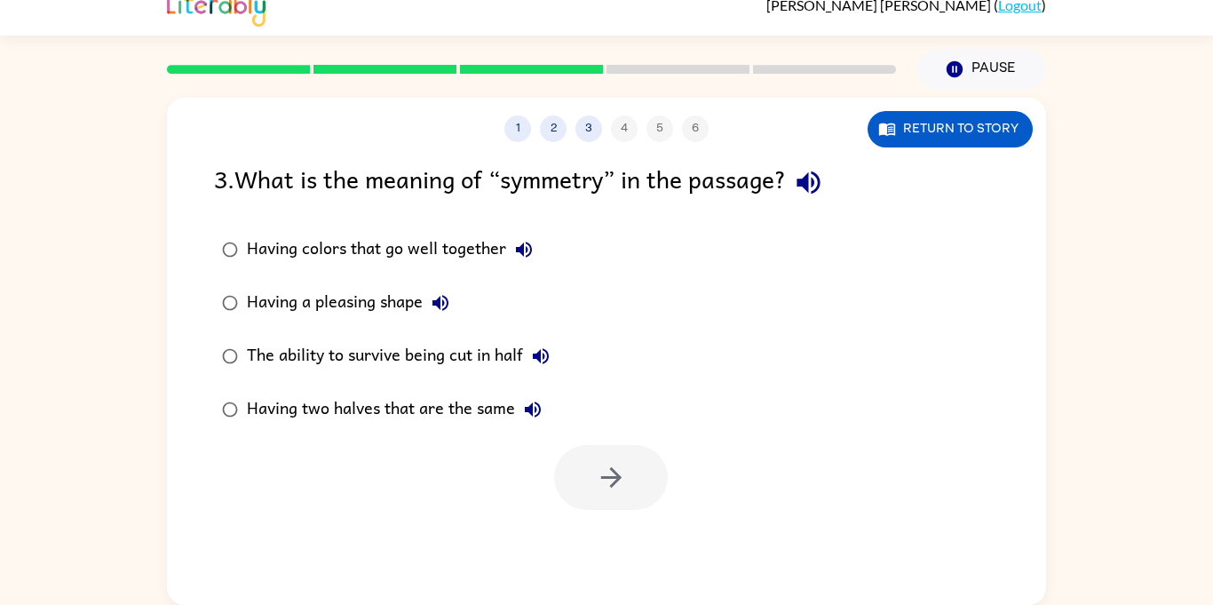
click at [384, 134] on div "1 2 3 4 5 6" at bounding box center [606, 128] width 879 height 27
click at [804, 186] on icon "button" at bounding box center [808, 182] width 31 height 31
click at [455, 249] on div "Having colors that go well together" at bounding box center [394, 250] width 295 height 36
click at [432, 303] on icon "button" at bounding box center [440, 302] width 21 height 21
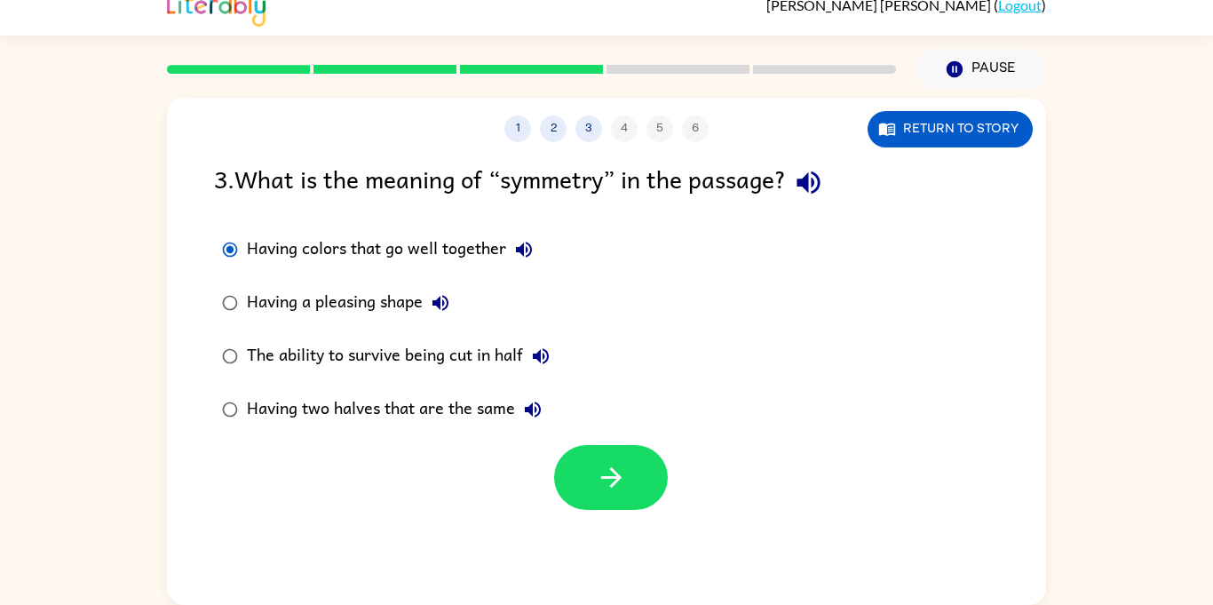
click at [415, 299] on div "Having a pleasing shape" at bounding box center [352, 303] width 211 height 36
click at [489, 255] on div "Having colors that go well together" at bounding box center [394, 250] width 295 height 36
click at [598, 491] on icon "button" at bounding box center [611, 477] width 31 height 31
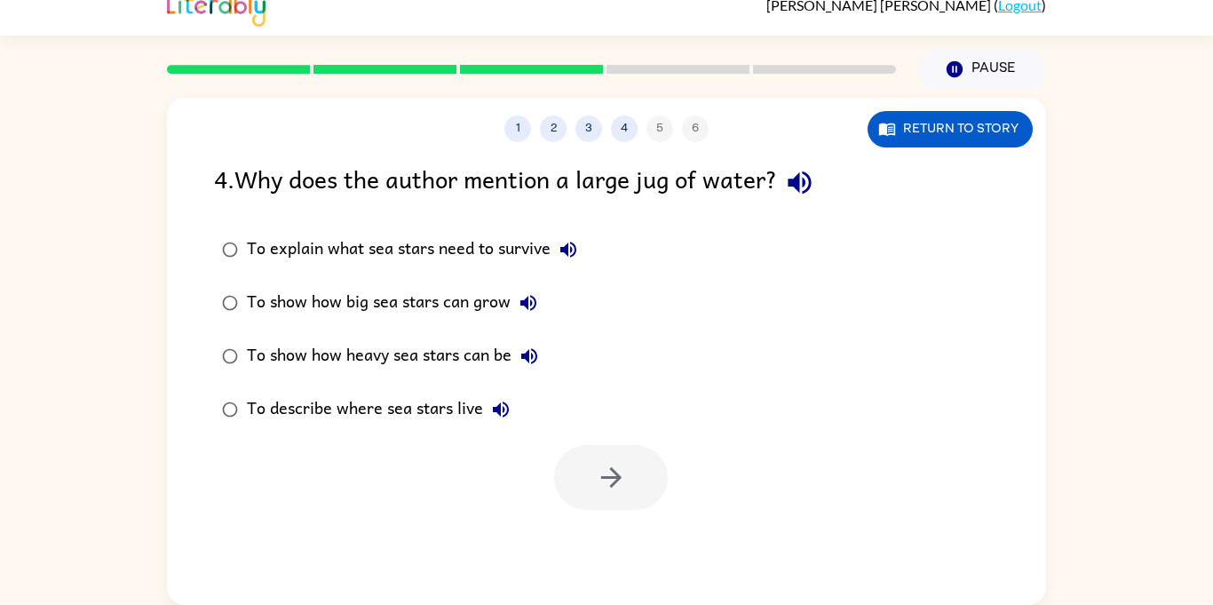
click at [796, 186] on icon "button" at bounding box center [799, 182] width 31 height 31
click at [463, 357] on div "To show how heavy sea stars can be" at bounding box center [397, 356] width 300 height 36
click at [336, 429] on label "To describe where sea stars live" at bounding box center [399, 409] width 391 height 53
click at [474, 296] on div "To show how big sea stars can grow" at bounding box center [396, 303] width 299 height 36
click at [567, 461] on button "button" at bounding box center [611, 477] width 114 height 65
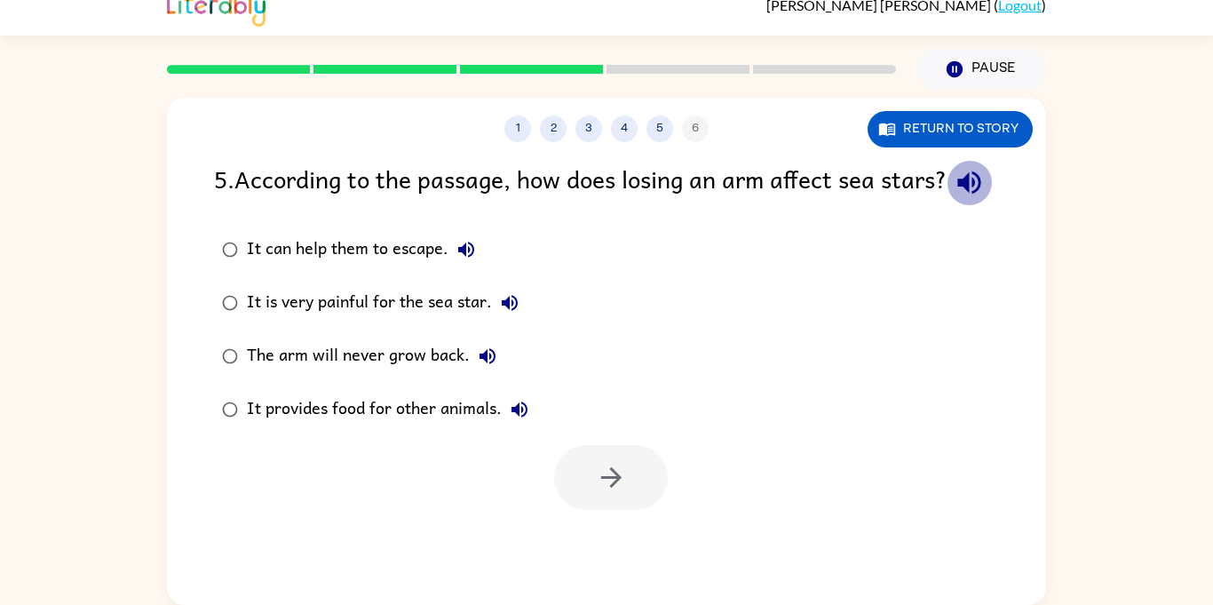
click at [954, 198] on icon "button" at bounding box center [969, 182] width 31 height 31
click at [411, 427] on div "It provides food for other animals." at bounding box center [392, 410] width 290 height 36
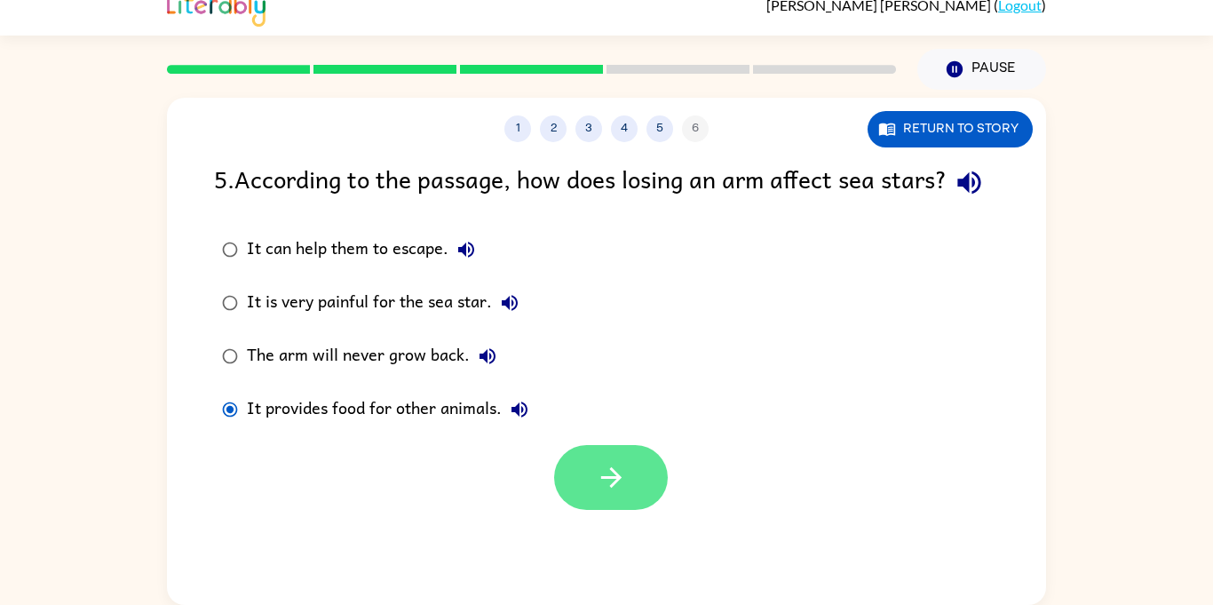
click at [623, 493] on icon "button" at bounding box center [611, 477] width 31 height 31
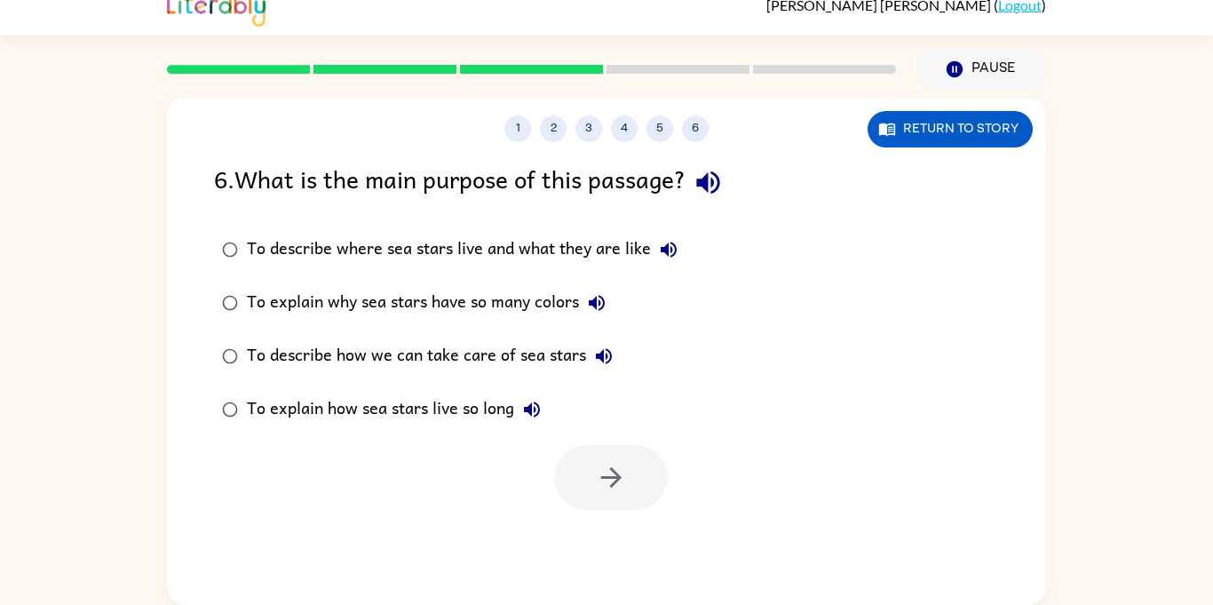
click at [718, 181] on icon "button" at bounding box center [707, 182] width 23 height 23
click at [594, 249] on div "To describe where sea stars live and what they are like" at bounding box center [466, 250] width 439 height 36
click at [592, 461] on button "button" at bounding box center [611, 477] width 114 height 65
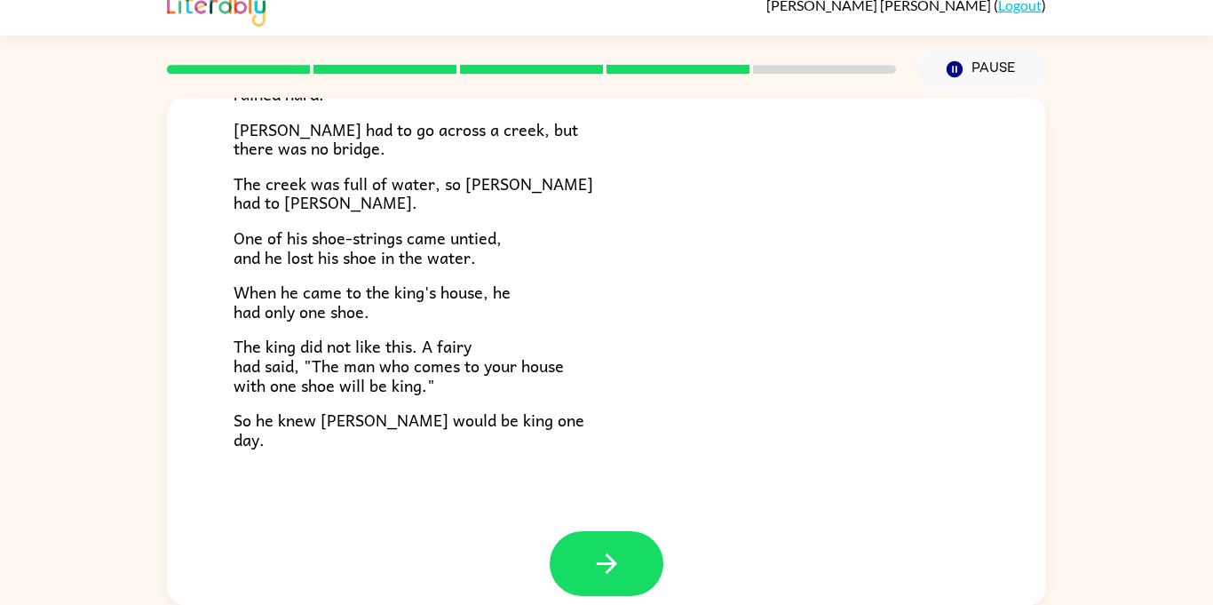
scroll to position [305, 0]
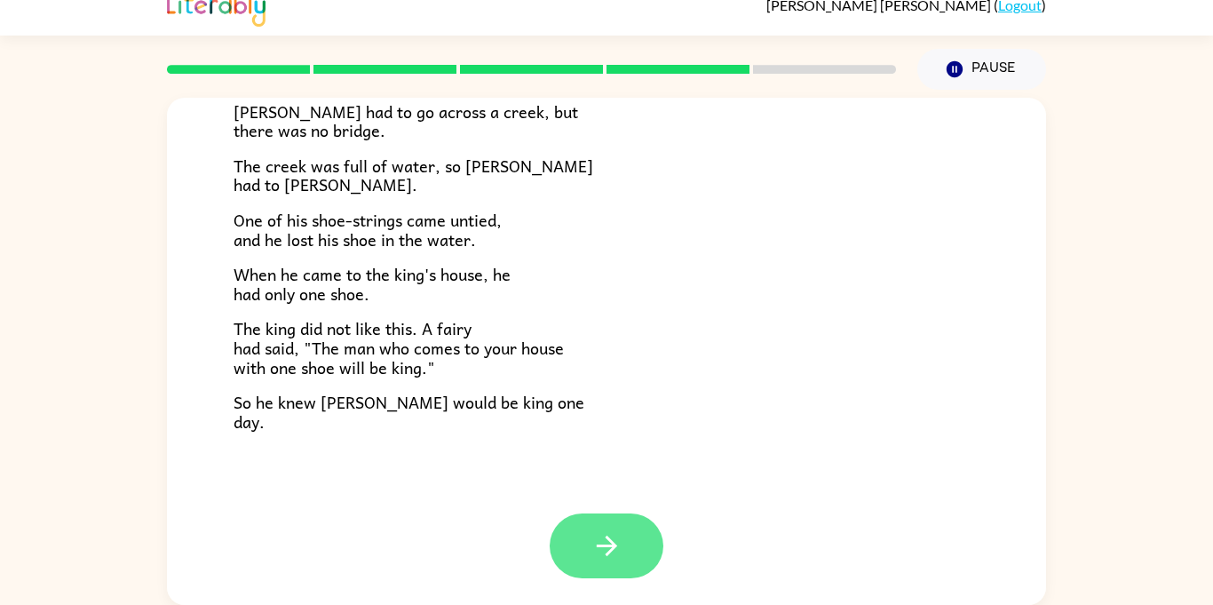
click at [629, 527] on button "button" at bounding box center [607, 545] width 114 height 65
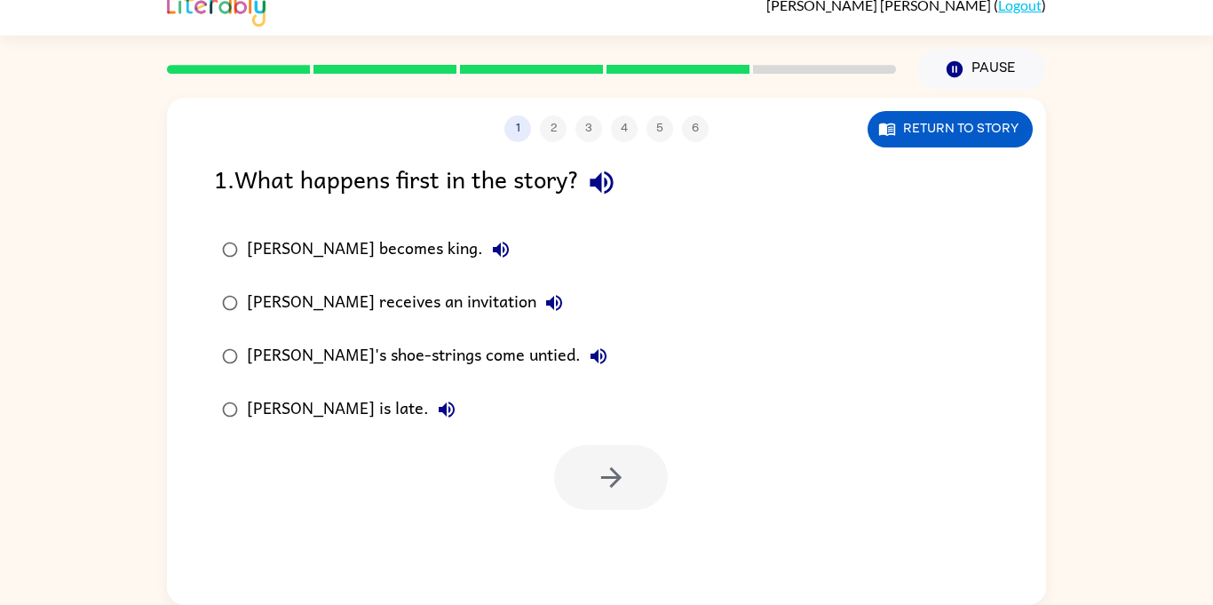
scroll to position [0, 0]
click at [617, 187] on icon "button" at bounding box center [601, 182] width 31 height 31
click at [418, 352] on div "Jason's shoe-strings come untied." at bounding box center [431, 356] width 369 height 36
click at [612, 517] on div "1 2 3 4 5 6 Return to story 1 . What happens first in the story? Jason becomes …" at bounding box center [606, 351] width 879 height 507
click at [604, 503] on button "button" at bounding box center [611, 477] width 114 height 65
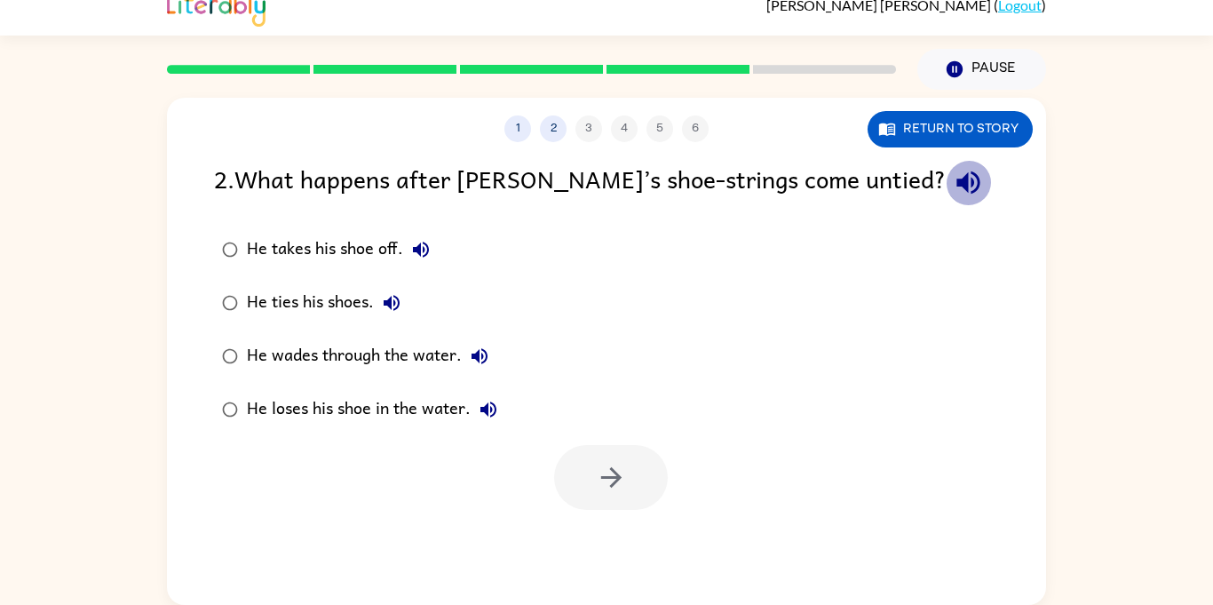
click at [953, 188] on icon "button" at bounding box center [968, 182] width 31 height 31
click at [386, 416] on div "He loses his shoe in the water." at bounding box center [376, 410] width 259 height 36
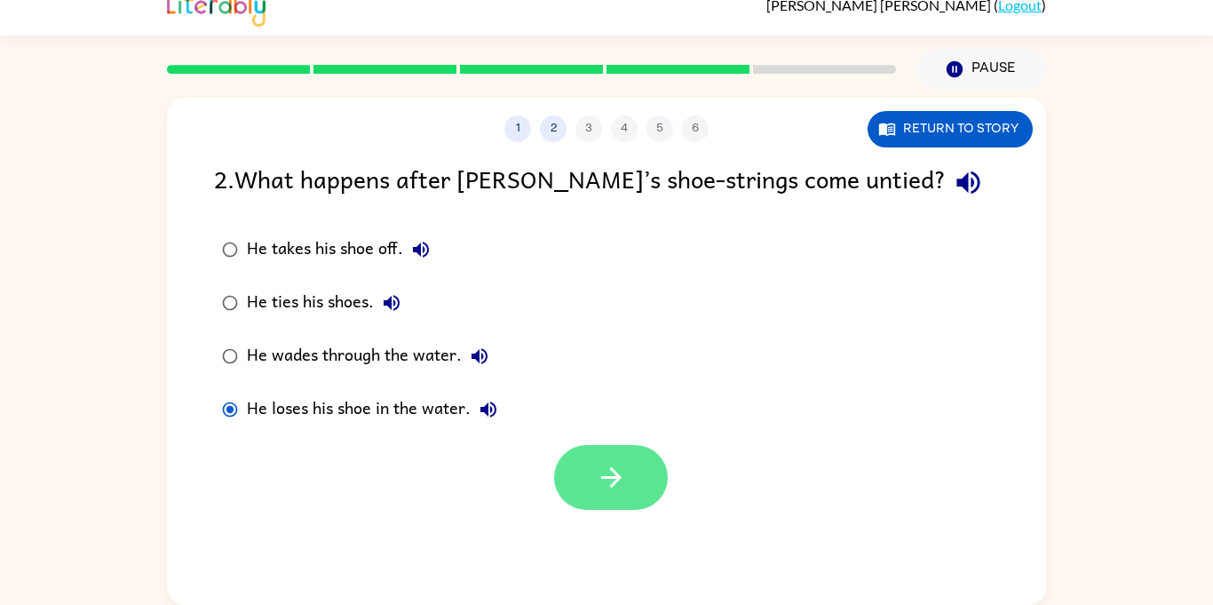
click at [573, 475] on button "button" at bounding box center [611, 477] width 114 height 65
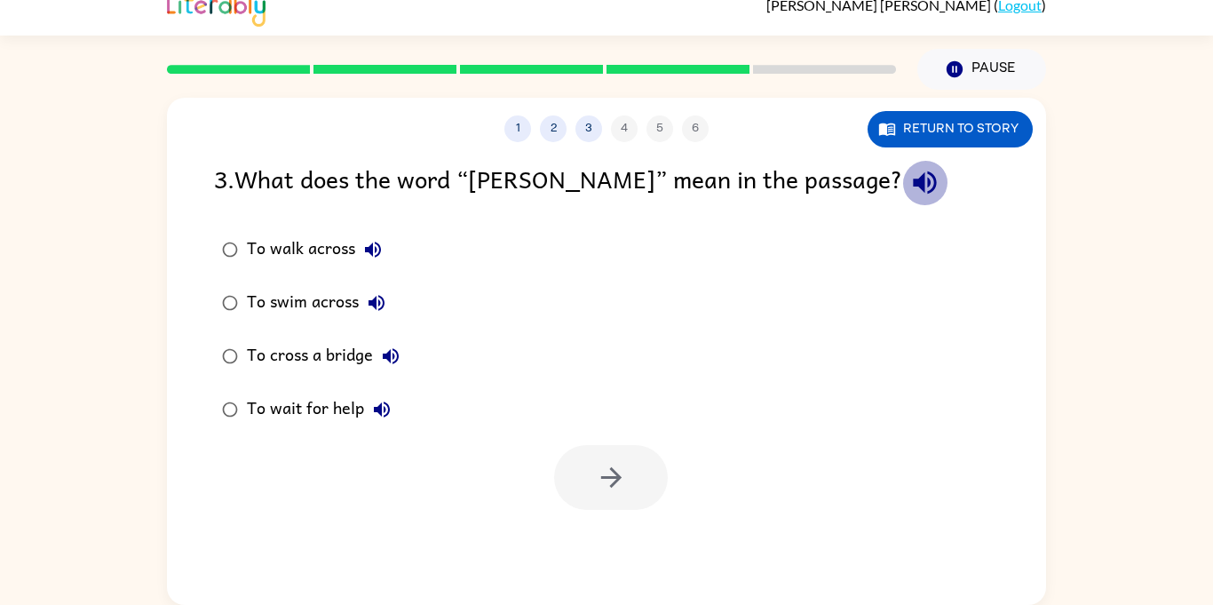
click at [913, 186] on icon "button" at bounding box center [924, 182] width 23 height 23
click at [571, 218] on div "3 . What does the word “wade” mean in the passage? To walk across To swim acros…" at bounding box center [606, 335] width 879 height 350
click at [346, 356] on div "To cross a bridge" at bounding box center [328, 356] width 162 height 36
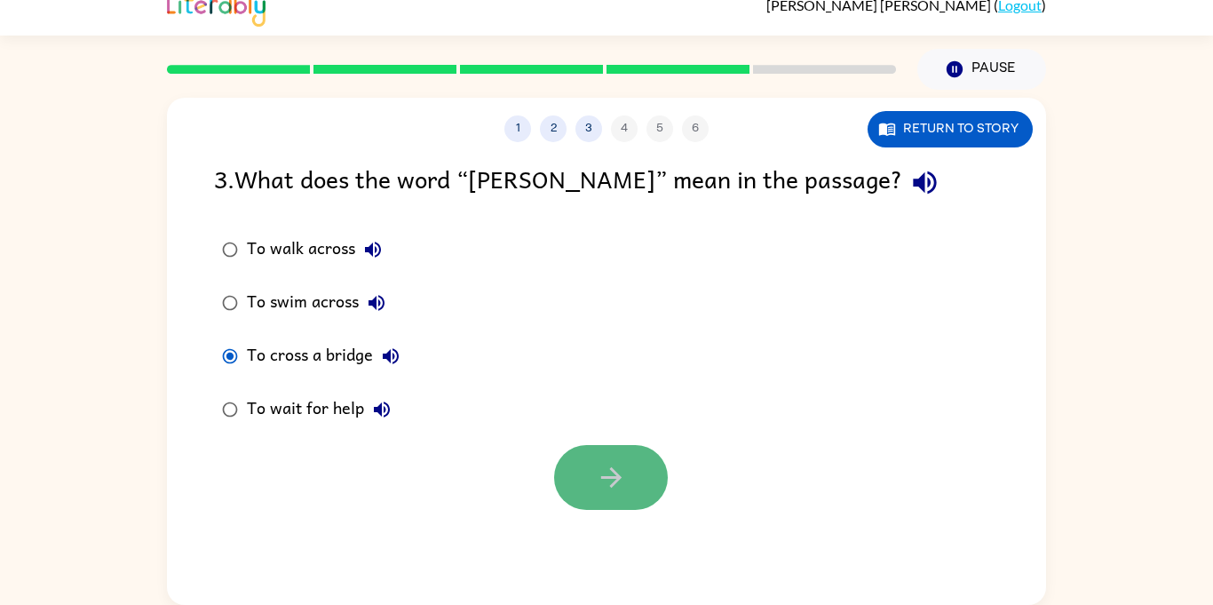
click at [638, 476] on button "button" at bounding box center [611, 477] width 114 height 65
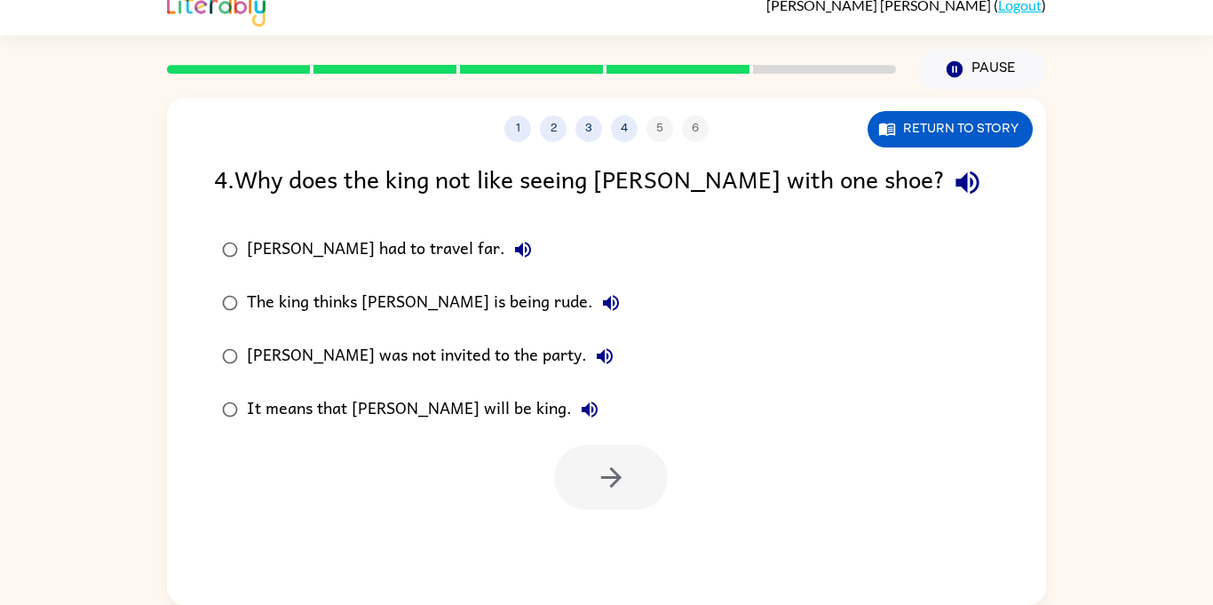
click at [952, 170] on icon "button" at bounding box center [967, 182] width 31 height 31
click at [376, 266] on div "Jason had to travel far." at bounding box center [394, 250] width 294 height 36
click at [619, 490] on icon "button" at bounding box center [611, 477] width 31 height 31
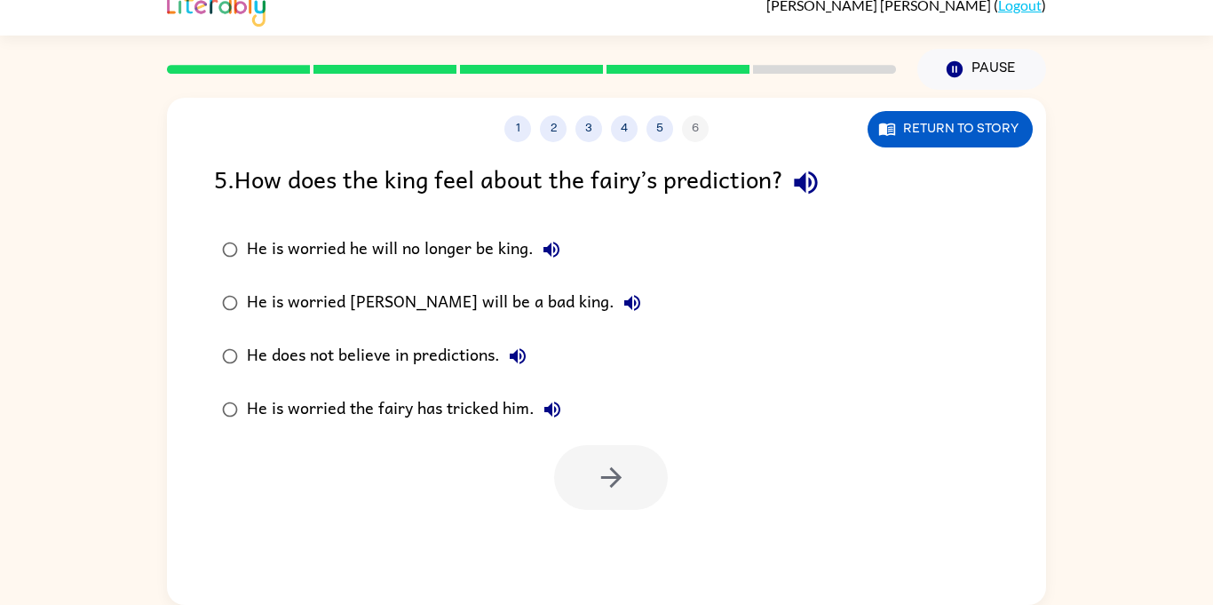
click at [494, 407] on div "He is worried the fairy has tricked him." at bounding box center [408, 410] width 323 height 36
click at [569, 475] on button "button" at bounding box center [611, 477] width 114 height 65
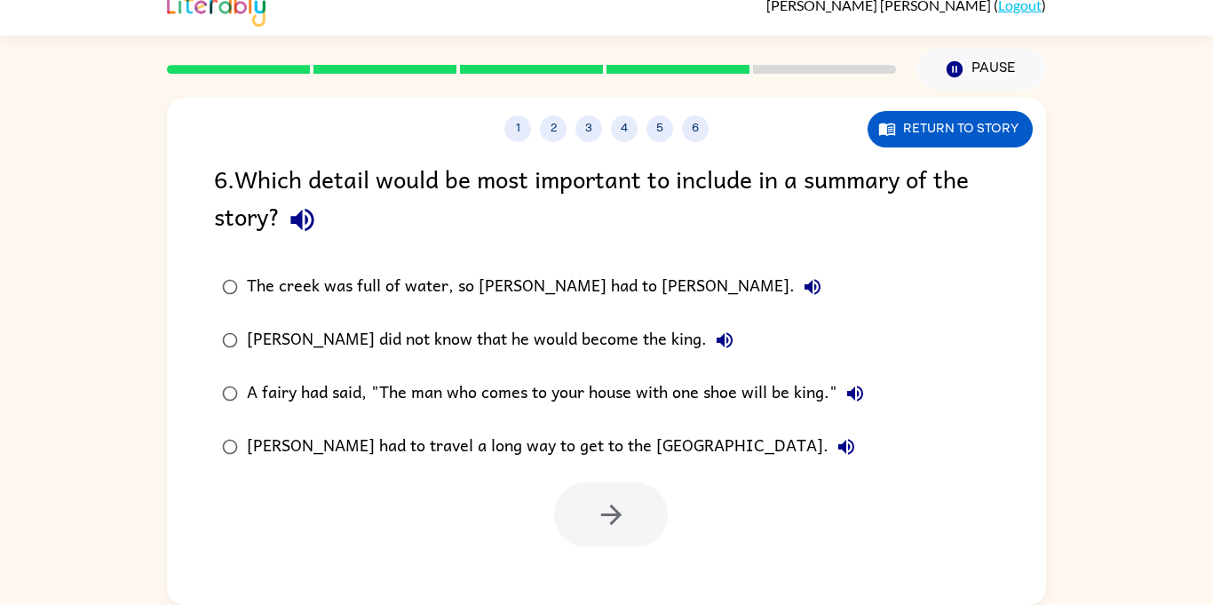
click at [310, 222] on icon "button" at bounding box center [302, 219] width 31 height 31
click at [476, 308] on label "The creek was full of water, so Jason had to wade." at bounding box center [542, 286] width 677 height 53
click at [494, 339] on div "Jason did not know that he would become the king." at bounding box center [494, 340] width 495 height 36
click at [524, 389] on div "A fairy had said, "The man who comes to your house with one shoe will be king."" at bounding box center [560, 394] width 626 height 36
click at [602, 519] on icon "button" at bounding box center [611, 514] width 31 height 31
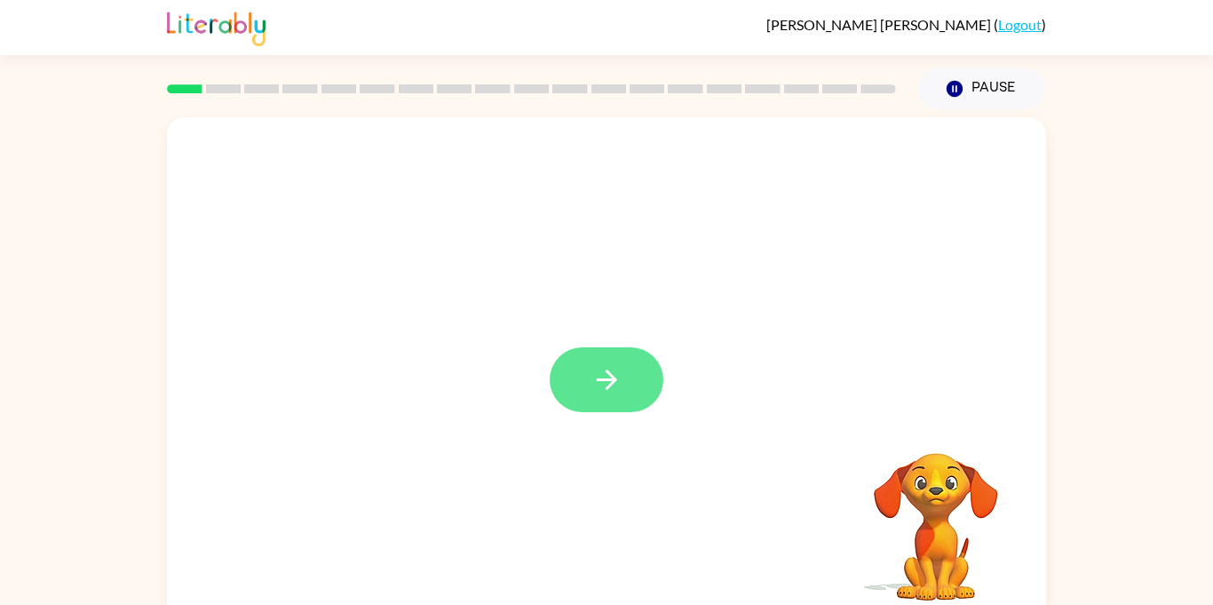
click at [598, 400] on button "button" at bounding box center [607, 379] width 114 height 65
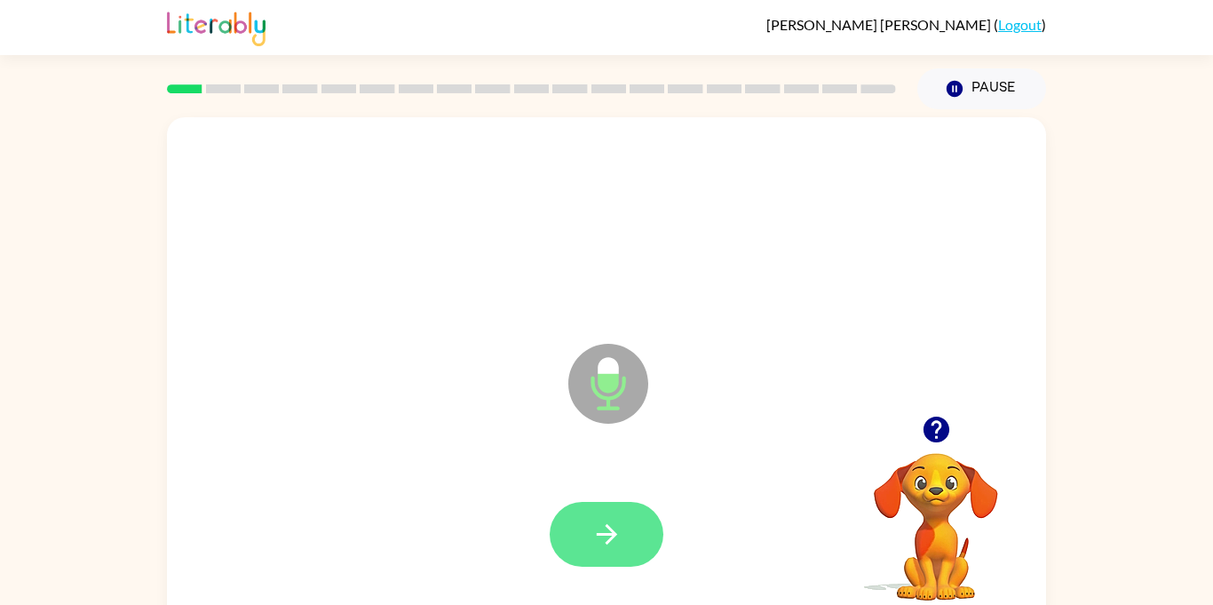
click at [649, 507] on button "button" at bounding box center [607, 534] width 114 height 65
click at [652, 530] on button "button" at bounding box center [607, 534] width 114 height 65
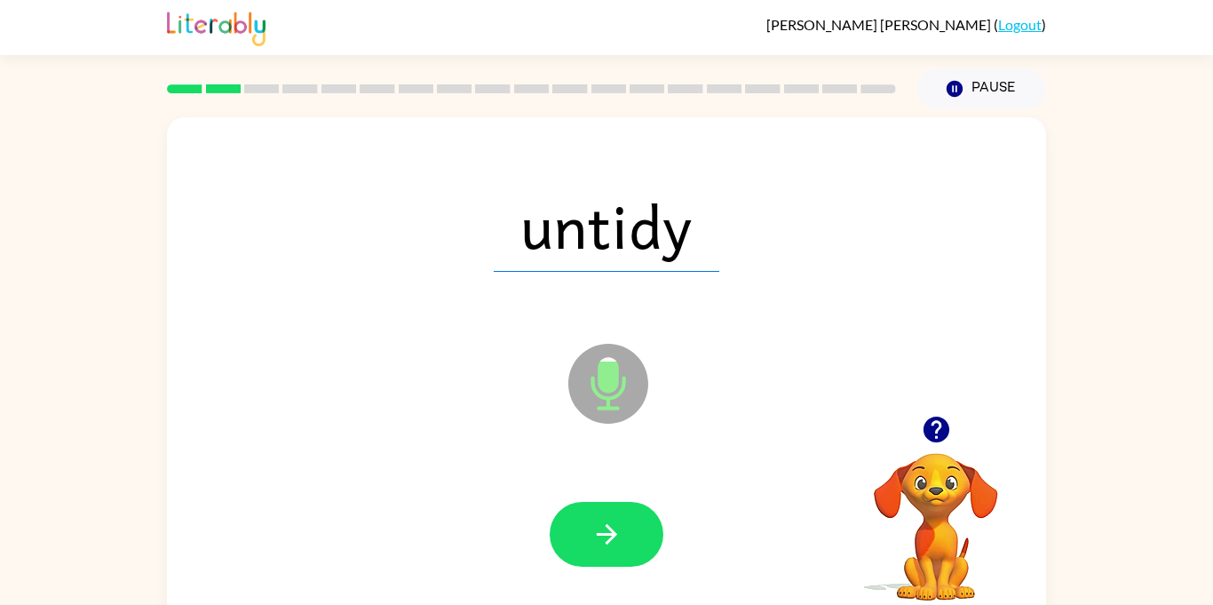
click at [650, 522] on button "button" at bounding box center [607, 534] width 114 height 65
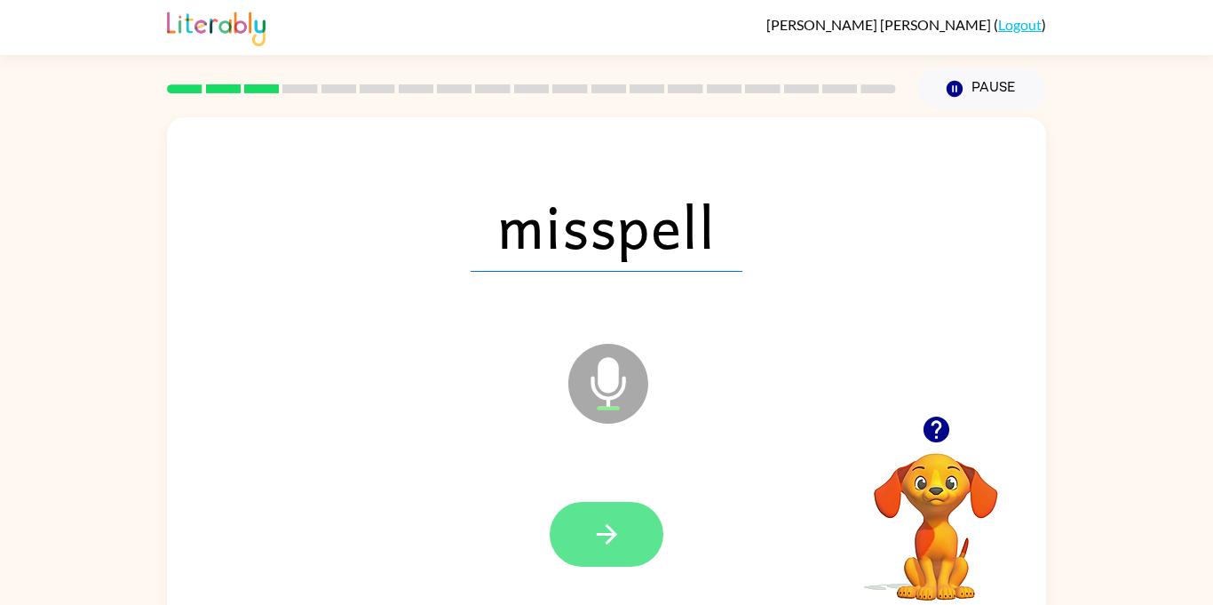
click at [653, 528] on button "button" at bounding box center [607, 534] width 114 height 65
click at [653, 529] on button "button" at bounding box center [607, 534] width 114 height 65
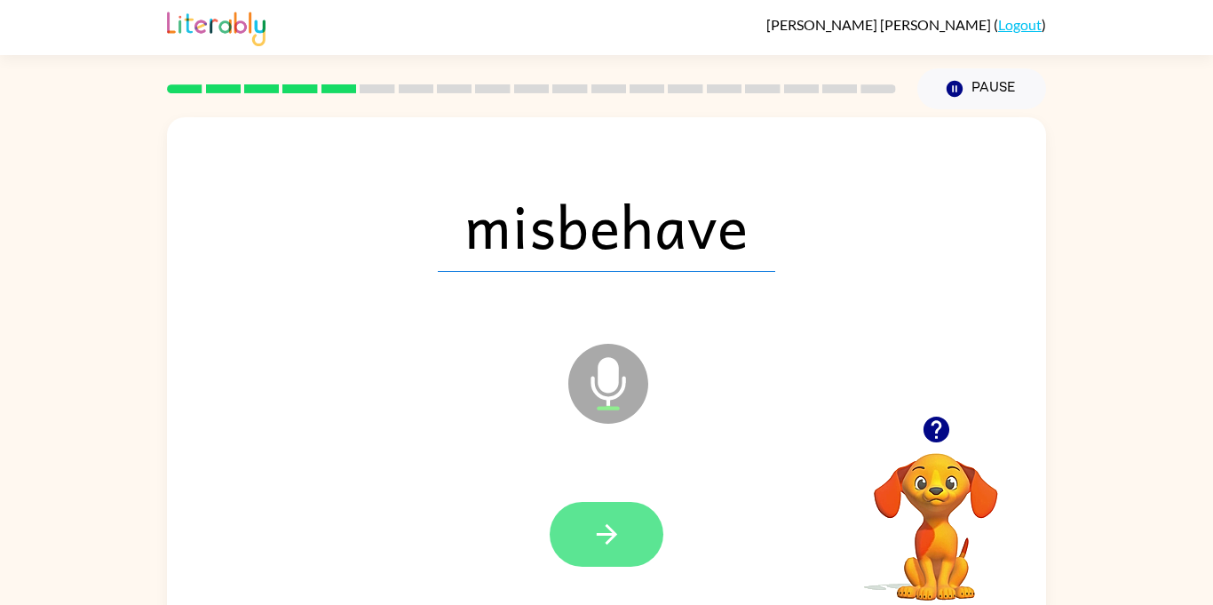
click at [644, 532] on button "button" at bounding box center [607, 534] width 114 height 65
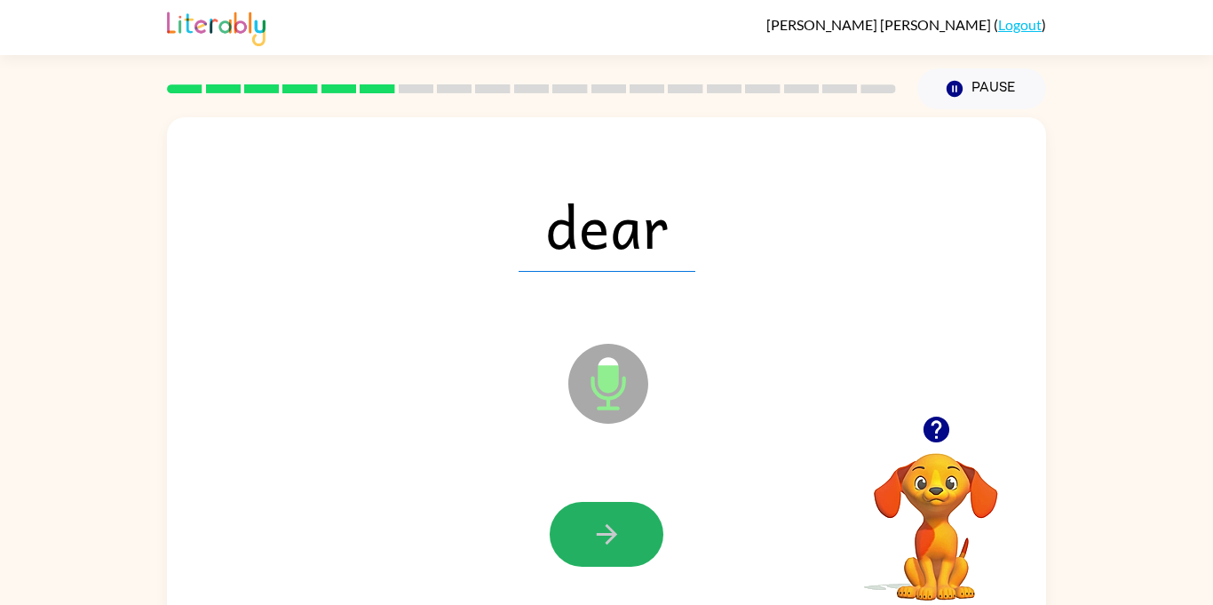
click at [644, 532] on button "button" at bounding box center [607, 534] width 114 height 65
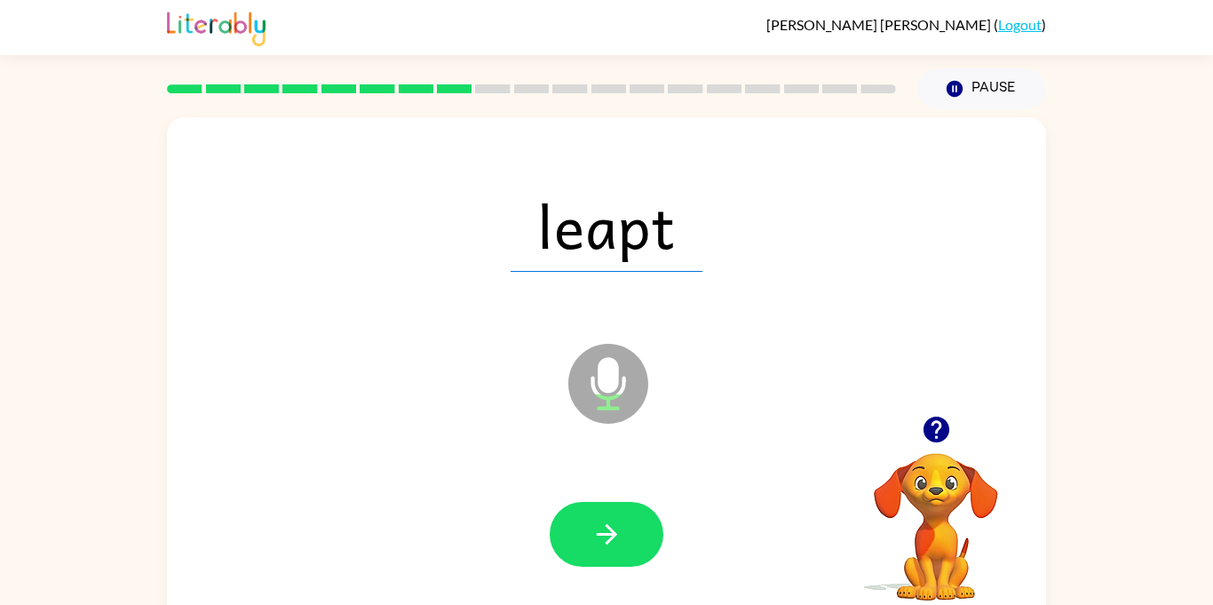
click at [644, 533] on button "button" at bounding box center [607, 534] width 114 height 65
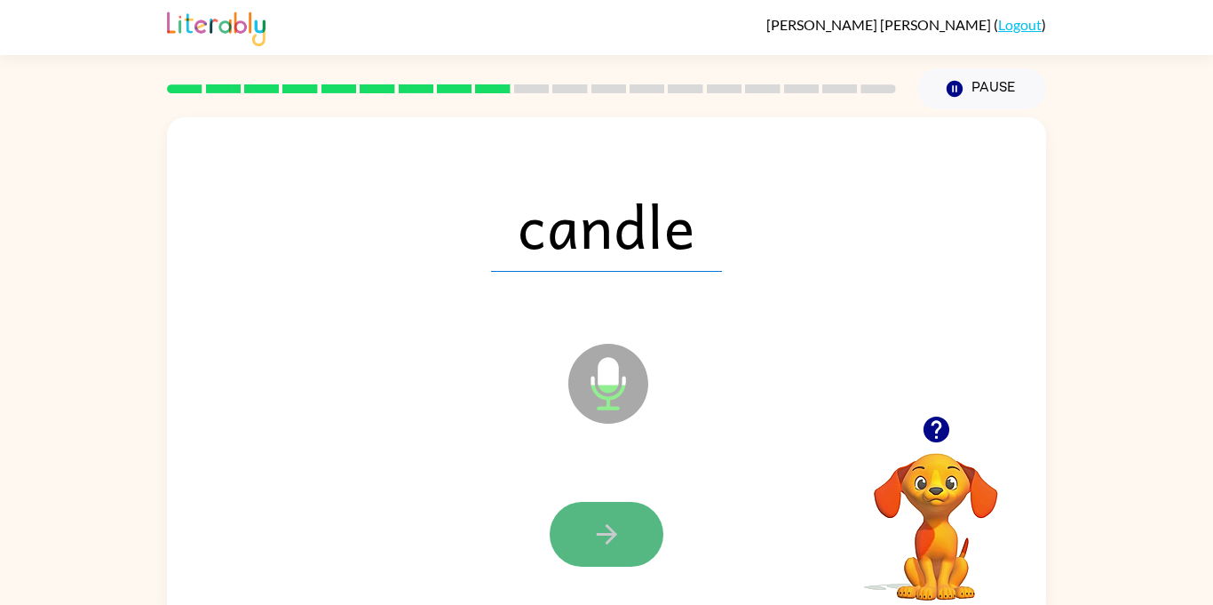
click at [644, 534] on button "button" at bounding box center [607, 534] width 114 height 65
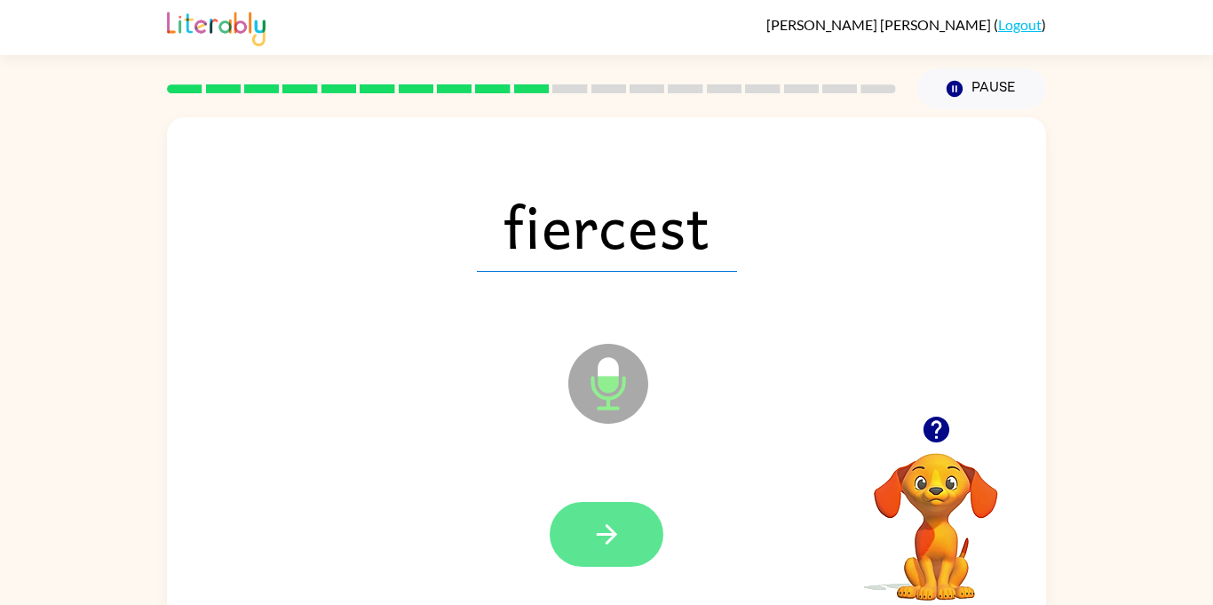
click at [651, 540] on button "button" at bounding box center [607, 534] width 114 height 65
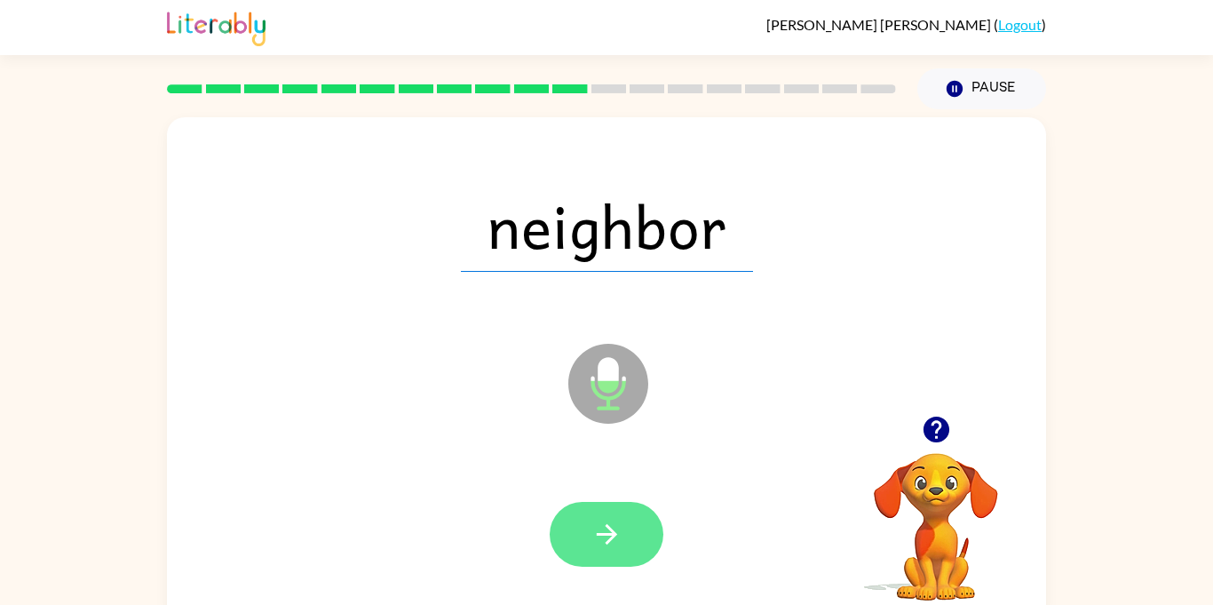
click at [644, 526] on button "button" at bounding box center [607, 534] width 114 height 65
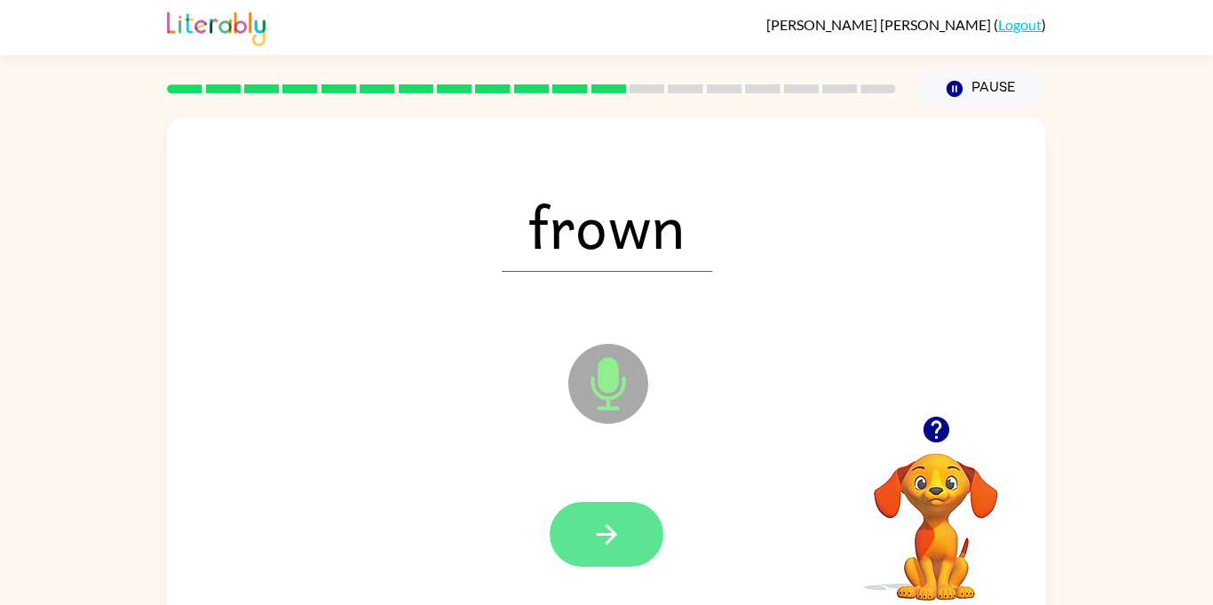
click at [642, 523] on button "button" at bounding box center [607, 534] width 114 height 65
click at [634, 519] on button "button" at bounding box center [607, 534] width 114 height 65
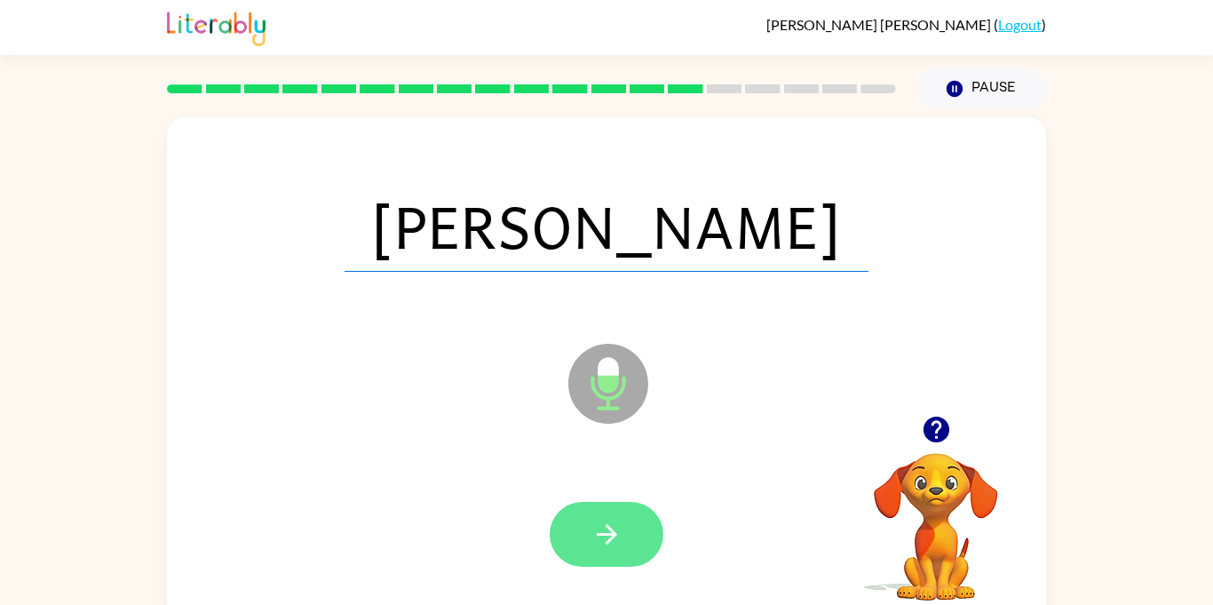
click at [623, 526] on button "button" at bounding box center [607, 534] width 114 height 65
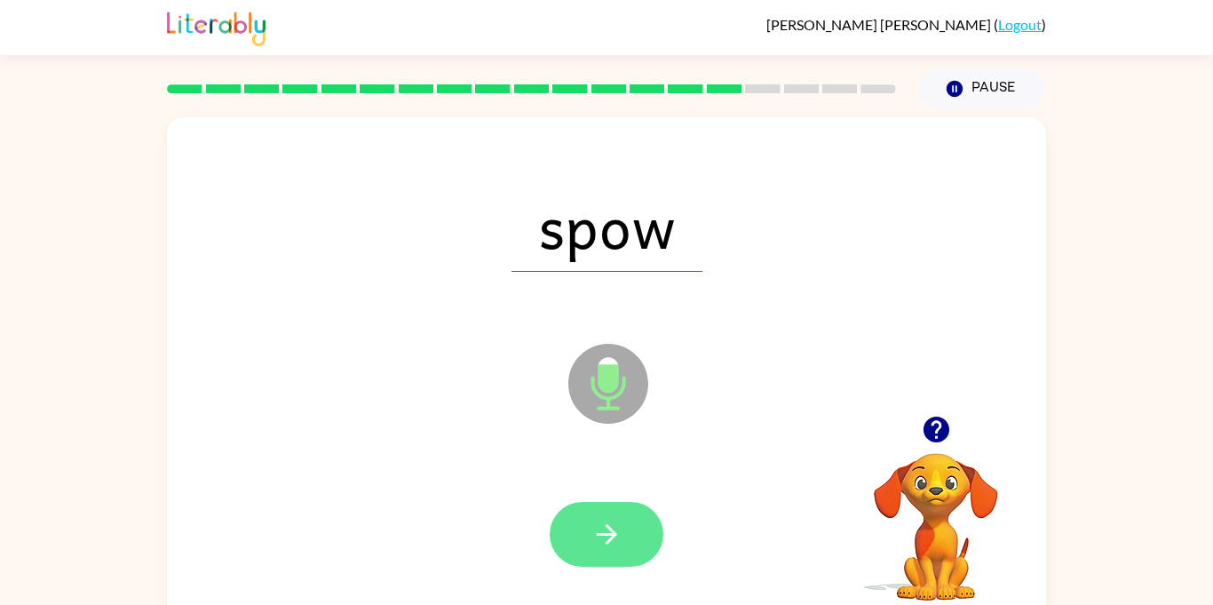
click at [623, 512] on button "button" at bounding box center [607, 534] width 114 height 65
click at [629, 518] on button "button" at bounding box center [607, 534] width 114 height 65
click at [629, 514] on button "button" at bounding box center [607, 534] width 114 height 65
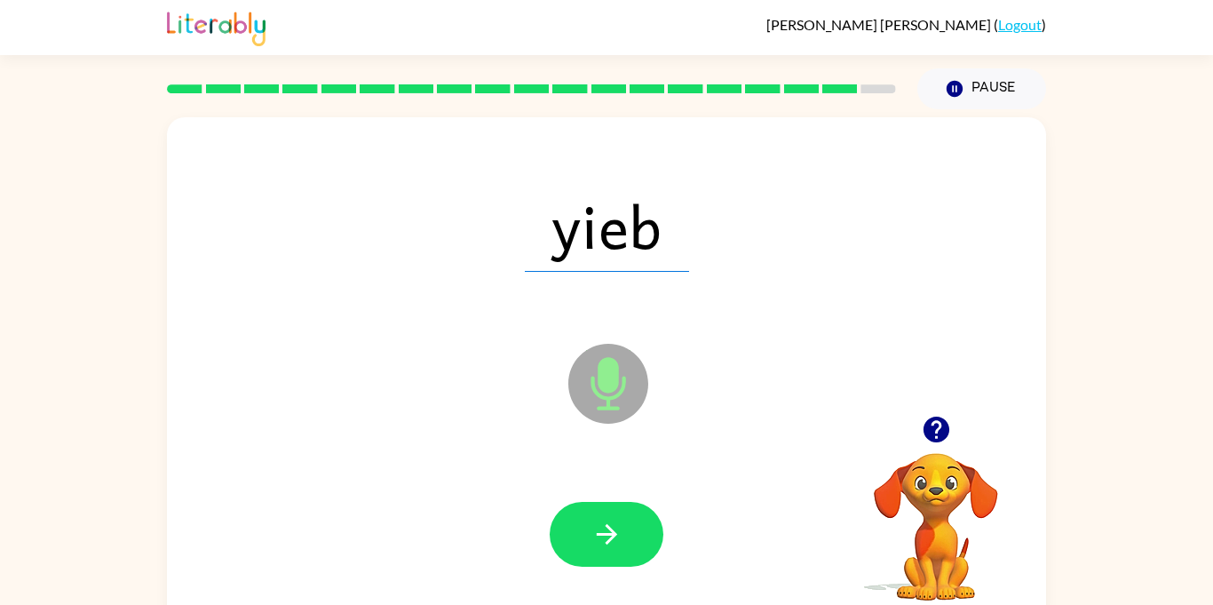
click at [637, 568] on div at bounding box center [606, 535] width 843 height 146
click at [627, 555] on button "button" at bounding box center [607, 534] width 114 height 65
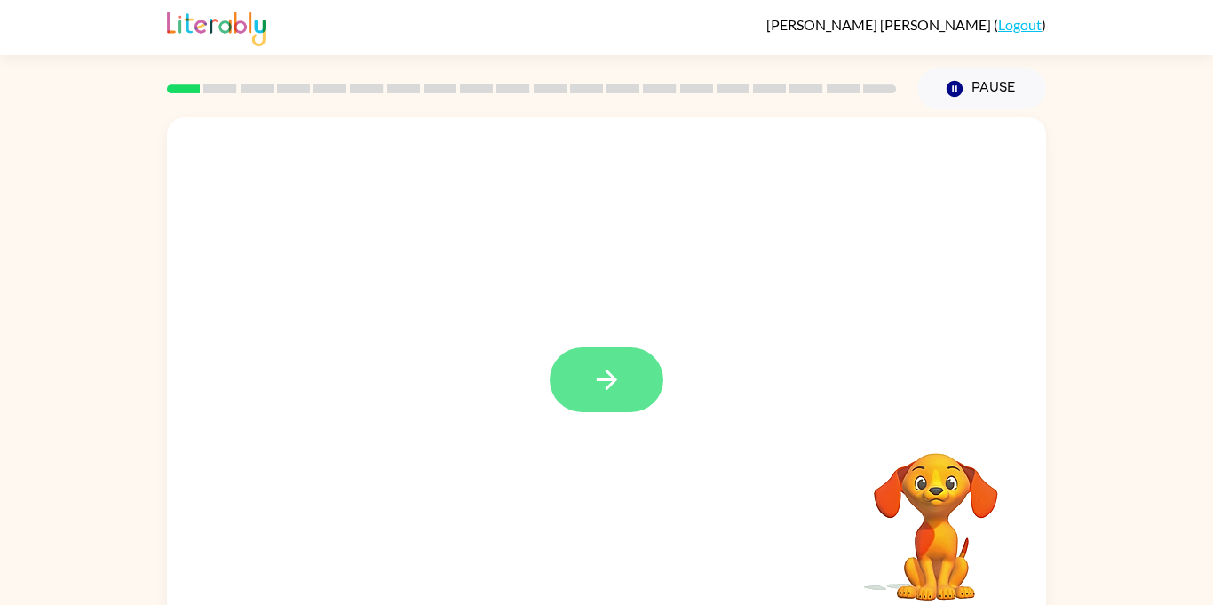
click at [617, 392] on icon "button" at bounding box center [606, 379] width 31 height 31
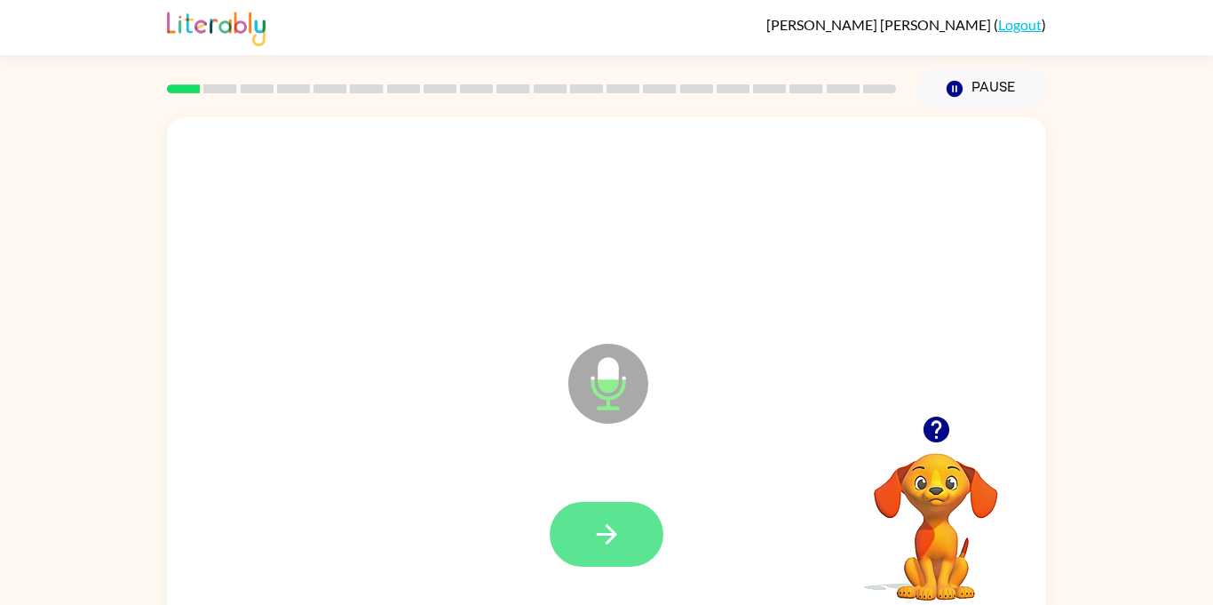
click at [566, 536] on button "button" at bounding box center [607, 534] width 114 height 65
click at [599, 568] on div at bounding box center [606, 535] width 843 height 146
click at [599, 545] on icon "button" at bounding box center [606, 534] width 31 height 31
click at [612, 512] on button "button" at bounding box center [607, 534] width 114 height 65
click at [621, 516] on button "button" at bounding box center [607, 534] width 114 height 65
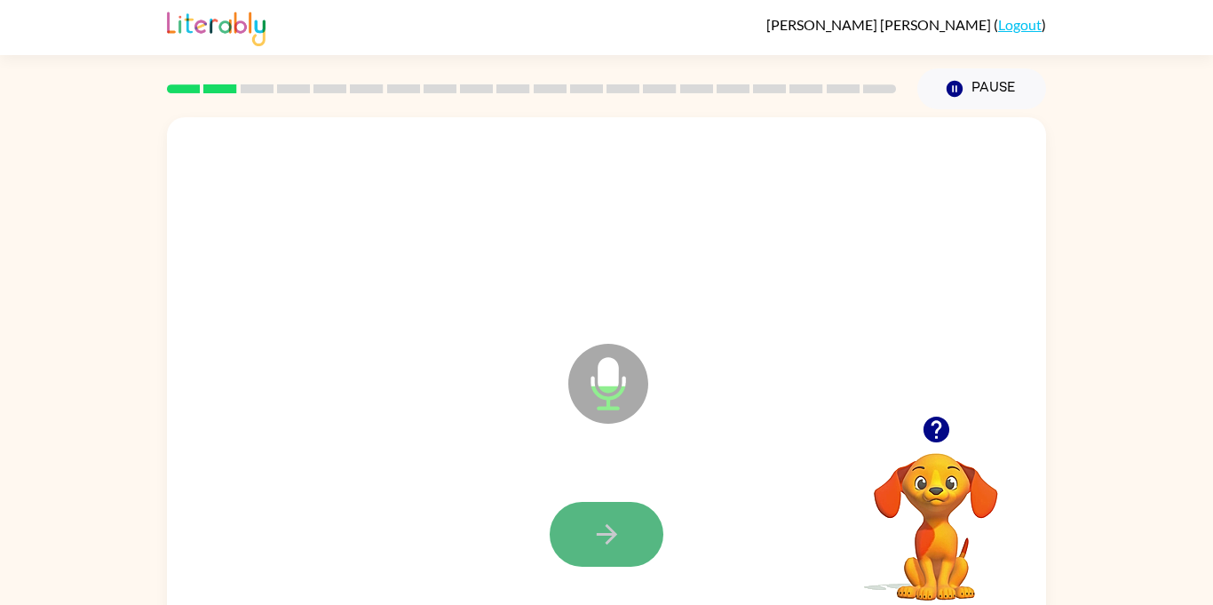
click at [604, 504] on button "button" at bounding box center [607, 534] width 114 height 65
click at [610, 522] on icon "button" at bounding box center [606, 534] width 31 height 31
click at [615, 530] on icon "button" at bounding box center [606, 534] width 31 height 31
click at [591, 539] on icon "button" at bounding box center [606, 534] width 31 height 31
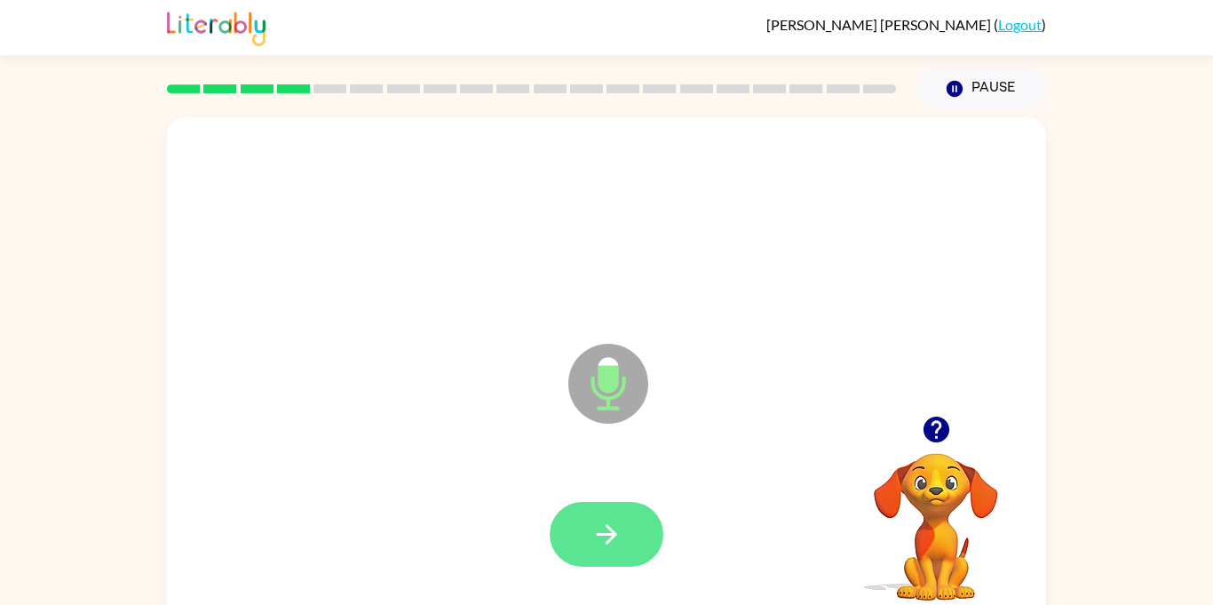
click at [594, 536] on icon "button" at bounding box center [606, 534] width 31 height 31
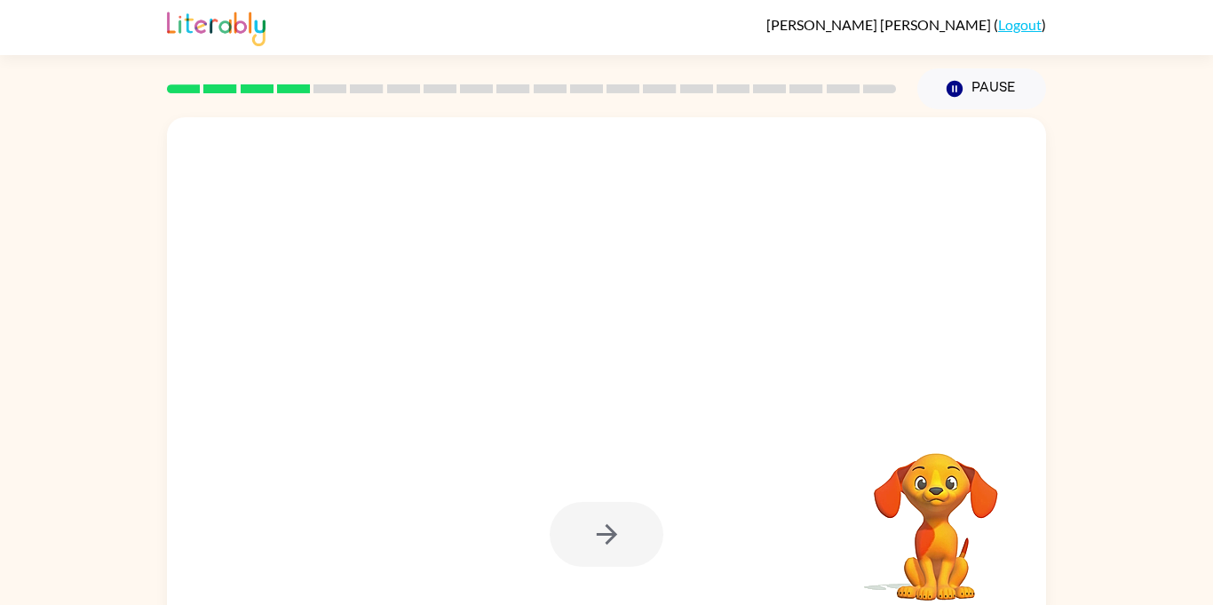
click at [582, 519] on div at bounding box center [607, 534] width 114 height 65
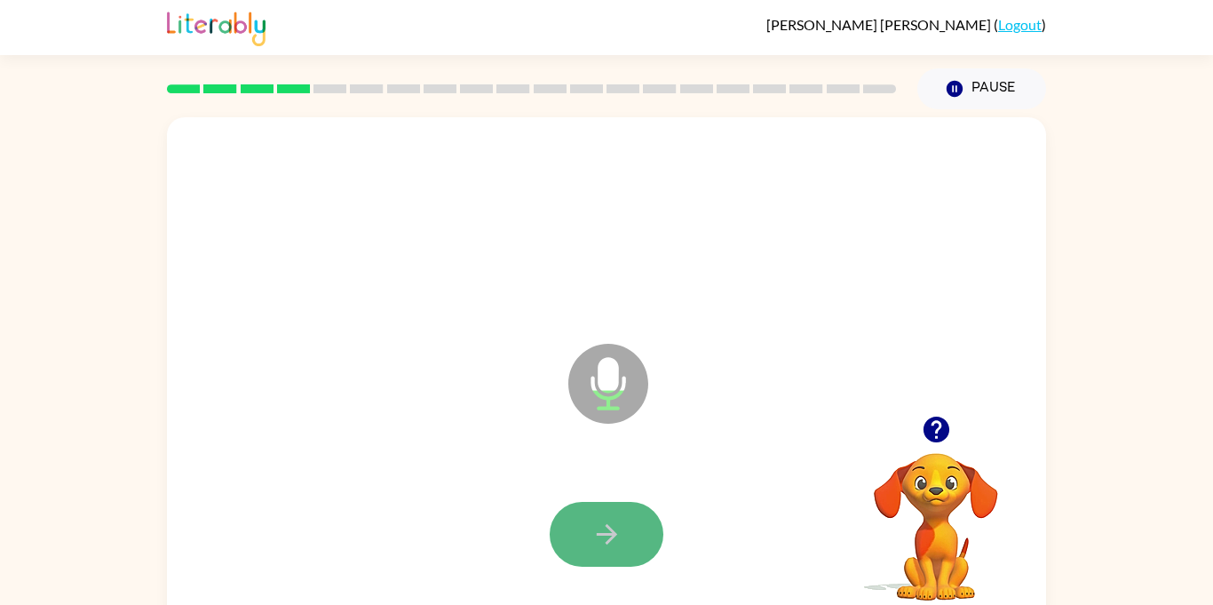
click at [609, 519] on icon "button" at bounding box center [606, 534] width 31 height 31
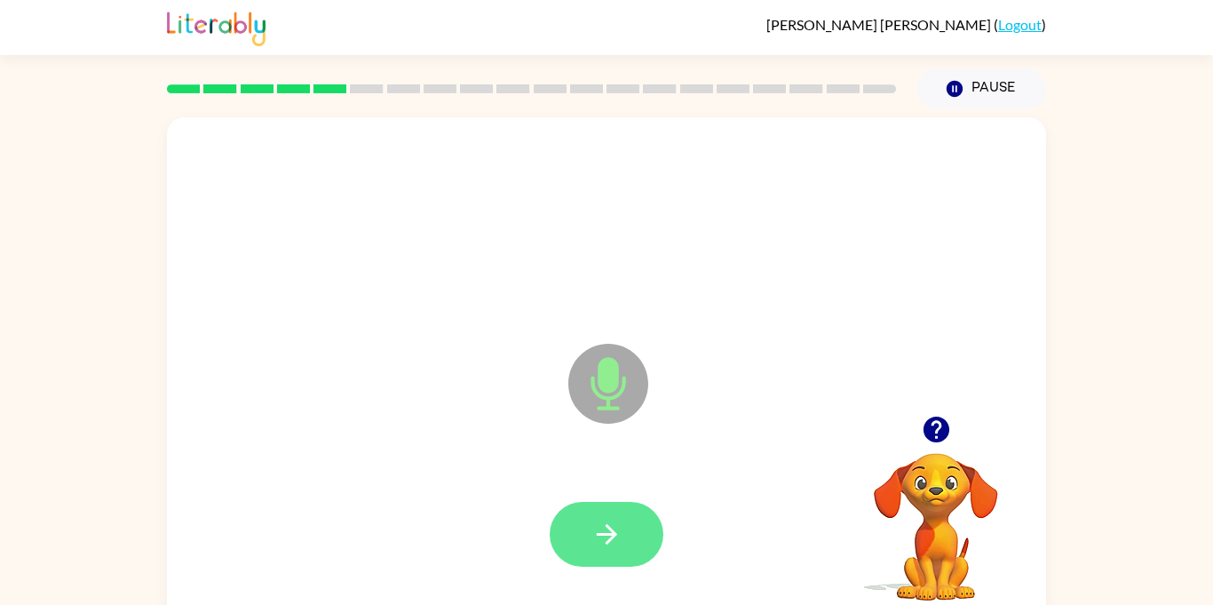
click at [608, 519] on icon "button" at bounding box center [606, 534] width 31 height 31
click at [602, 539] on icon "button" at bounding box center [606, 534] width 31 height 31
click at [616, 535] on icon "button" at bounding box center [606, 534] width 31 height 31
click at [603, 529] on icon "button" at bounding box center [606, 534] width 31 height 31
click at [604, 547] on icon "button" at bounding box center [606, 534] width 31 height 31
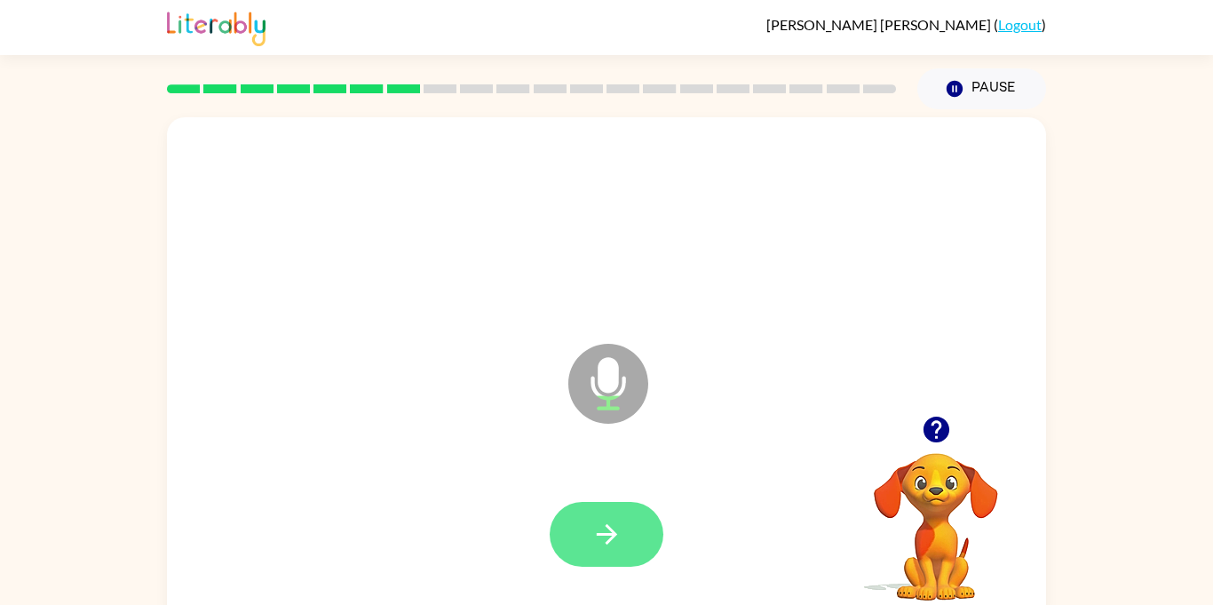
click at [599, 548] on icon "button" at bounding box center [606, 534] width 31 height 31
click at [597, 544] on icon "button" at bounding box center [606, 534] width 31 height 31
click at [598, 548] on icon "button" at bounding box center [606, 534] width 31 height 31
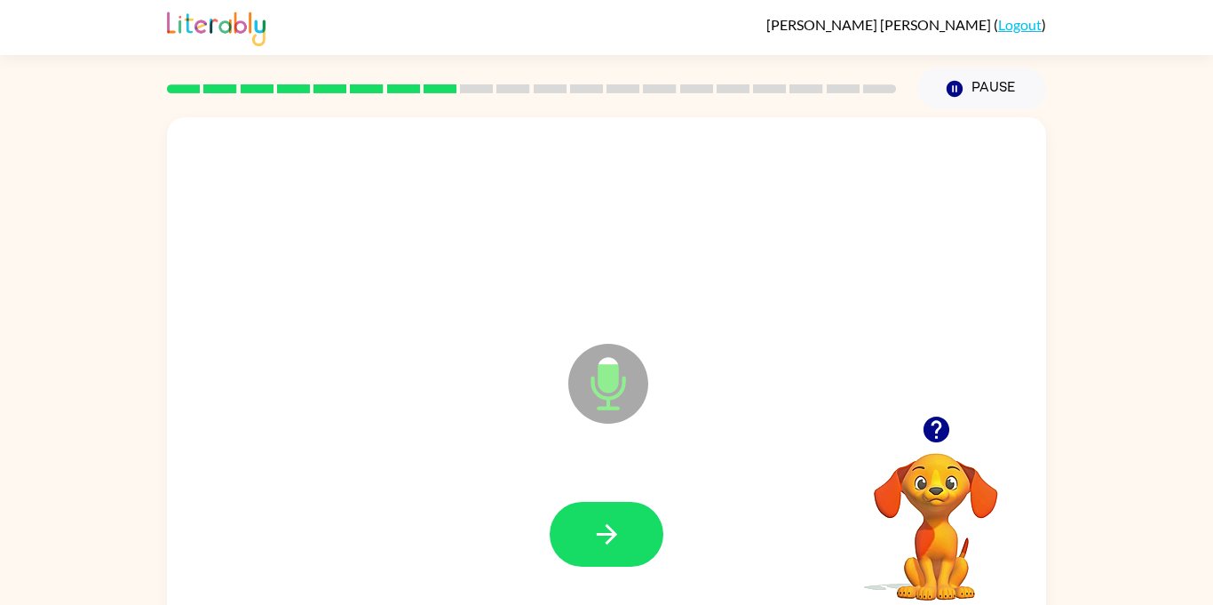
click at [597, 545] on icon "button" at bounding box center [606, 534] width 31 height 31
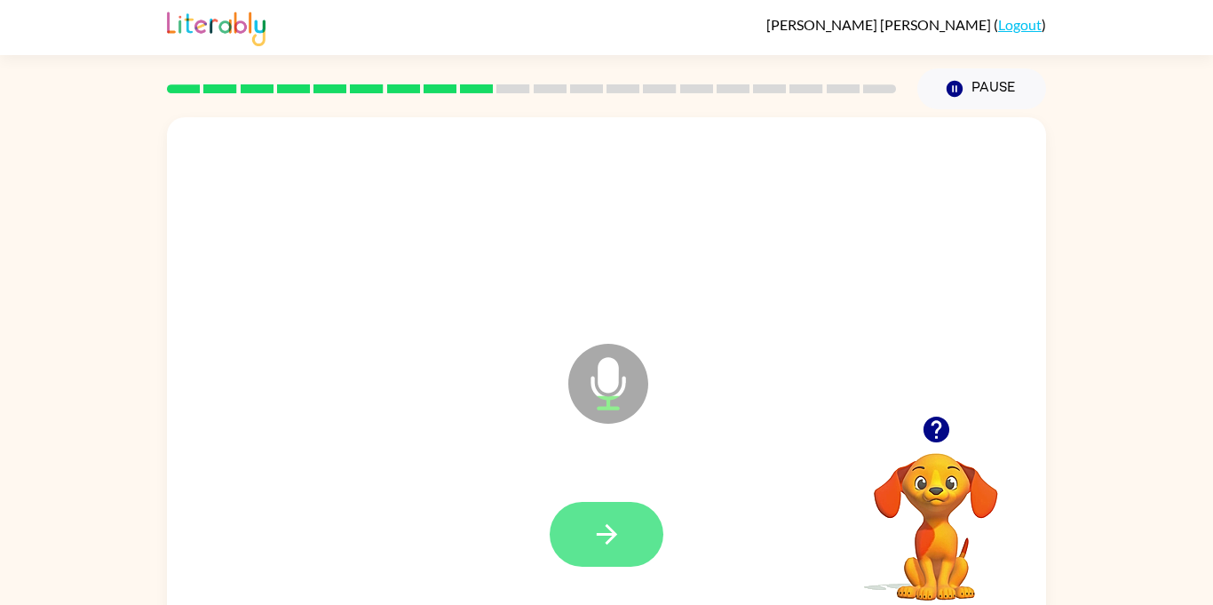
click at [589, 542] on button "button" at bounding box center [607, 534] width 114 height 65
click at [592, 549] on icon "button" at bounding box center [606, 534] width 31 height 31
click at [604, 555] on button "button" at bounding box center [607, 534] width 114 height 65
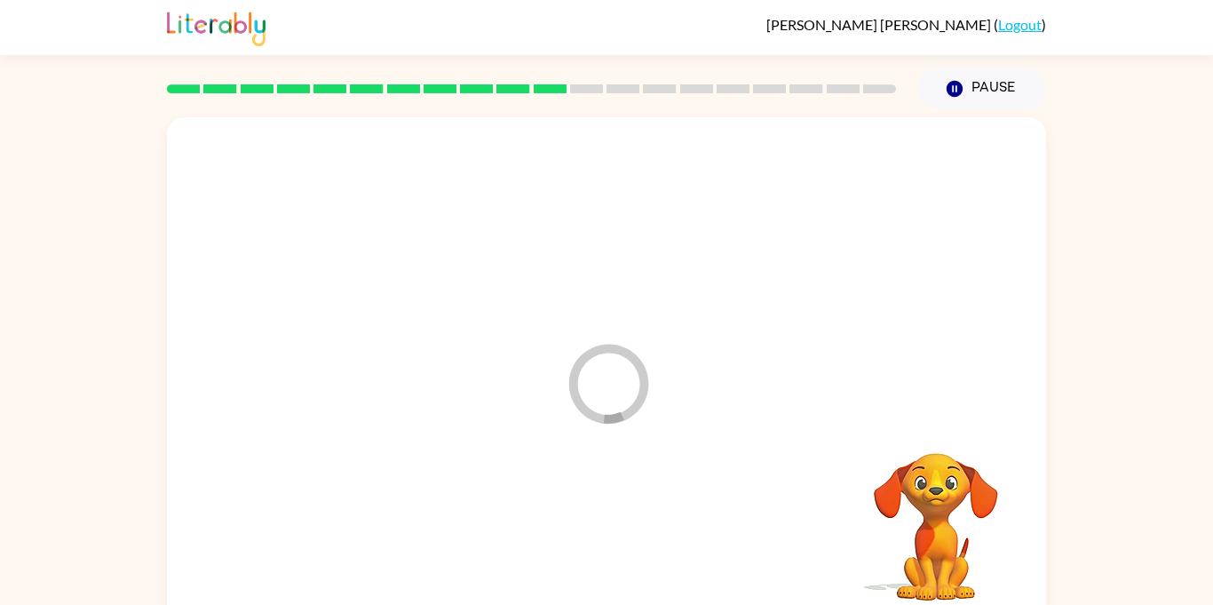
click at [604, 555] on div at bounding box center [606, 535] width 843 height 146
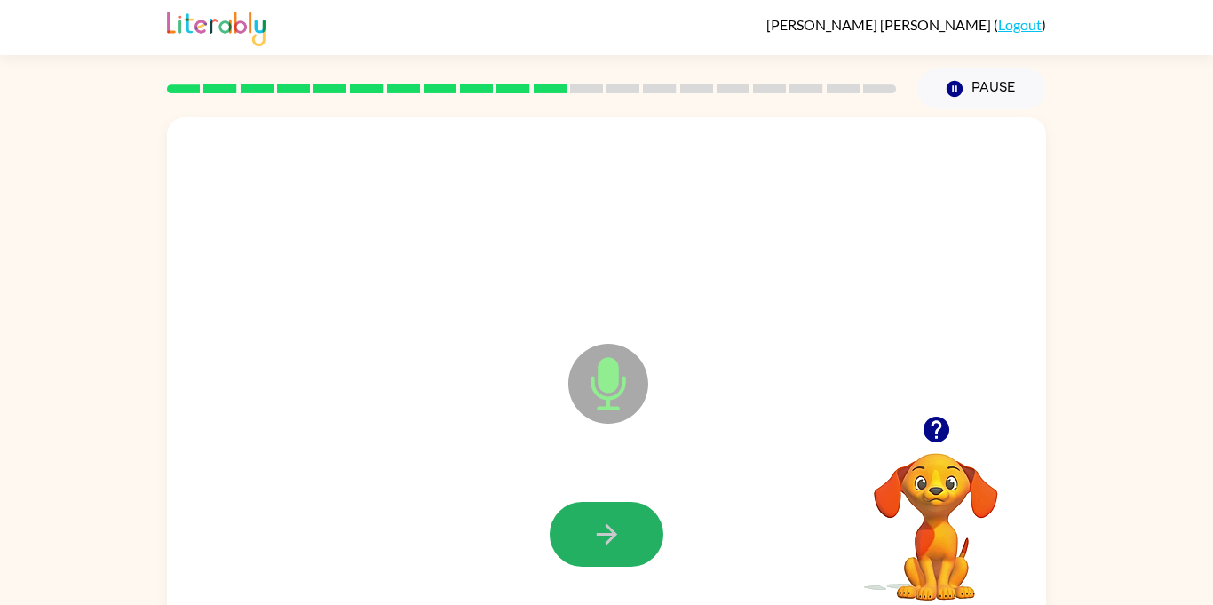
click at [645, 547] on button "button" at bounding box center [607, 534] width 114 height 65
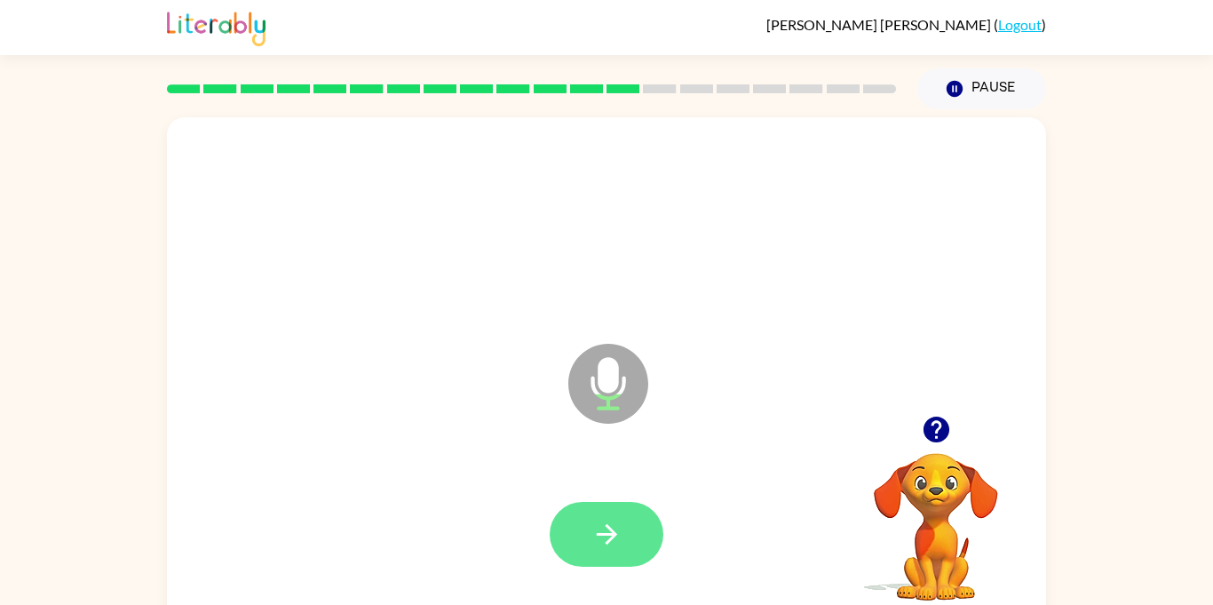
click at [645, 550] on button "button" at bounding box center [607, 534] width 114 height 65
click at [646, 554] on button "button" at bounding box center [607, 534] width 114 height 65
click at [645, 552] on button "button" at bounding box center [607, 534] width 114 height 65
click at [645, 549] on button "button" at bounding box center [607, 534] width 114 height 65
click at [645, 547] on button "button" at bounding box center [607, 534] width 114 height 65
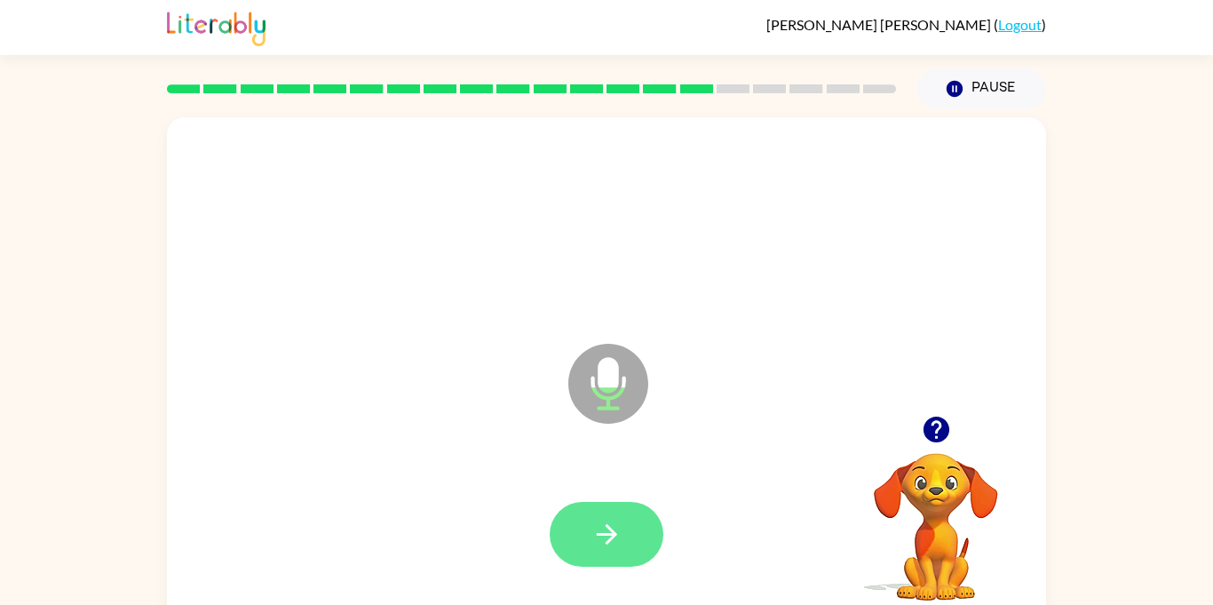
click at [645, 549] on button "button" at bounding box center [607, 534] width 114 height 65
click at [644, 552] on button "button" at bounding box center [607, 534] width 114 height 65
click at [643, 553] on button "button" at bounding box center [607, 534] width 114 height 65
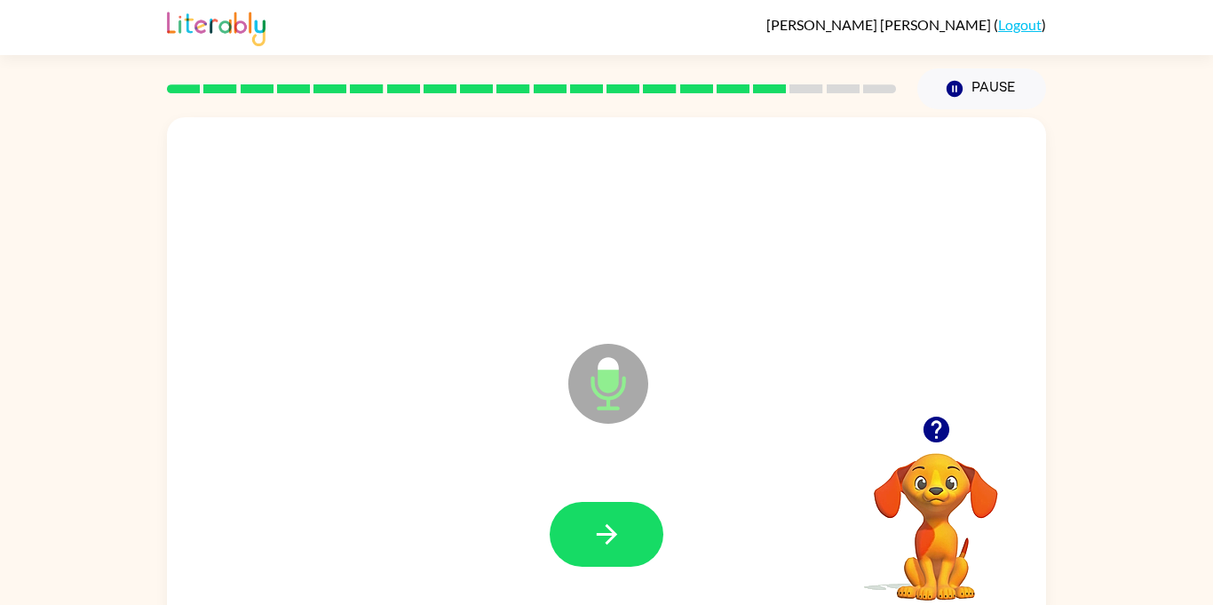
click at [643, 553] on button "button" at bounding box center [607, 534] width 114 height 65
click at [641, 556] on button "button" at bounding box center [607, 534] width 114 height 65
click at [643, 545] on button "button" at bounding box center [607, 534] width 114 height 65
click at [643, 546] on button "button" at bounding box center [607, 534] width 114 height 65
click at [636, 546] on button "button" at bounding box center [607, 534] width 114 height 65
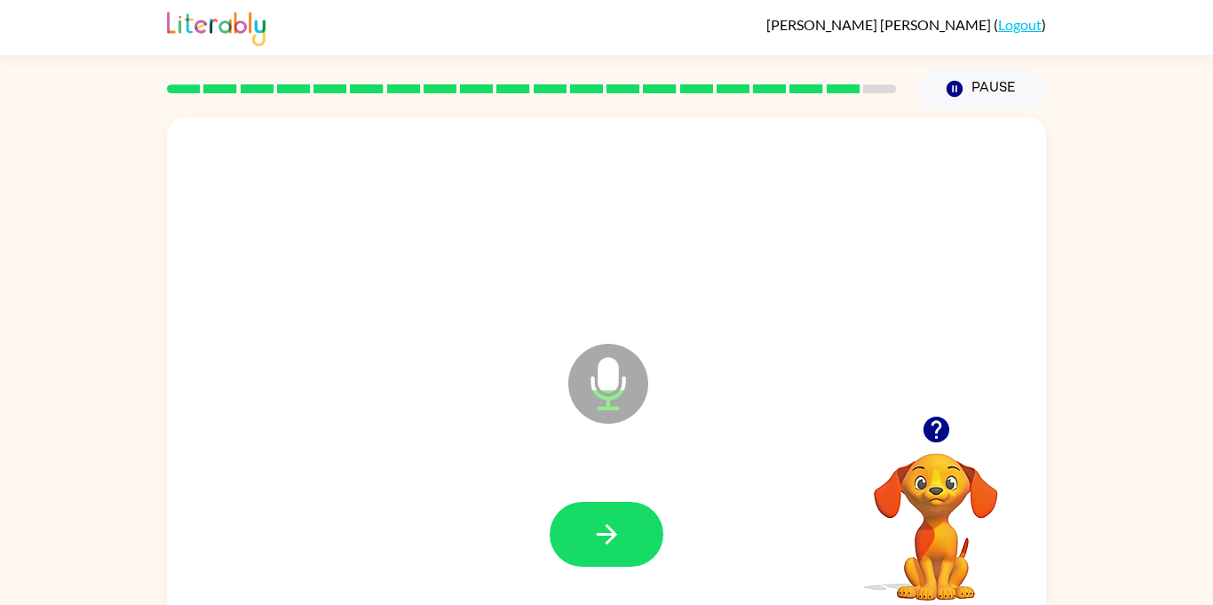
click at [640, 544] on button "button" at bounding box center [607, 534] width 114 height 65
click at [644, 542] on button "button" at bounding box center [607, 534] width 114 height 65
